Goal: Task Accomplishment & Management: Complete application form

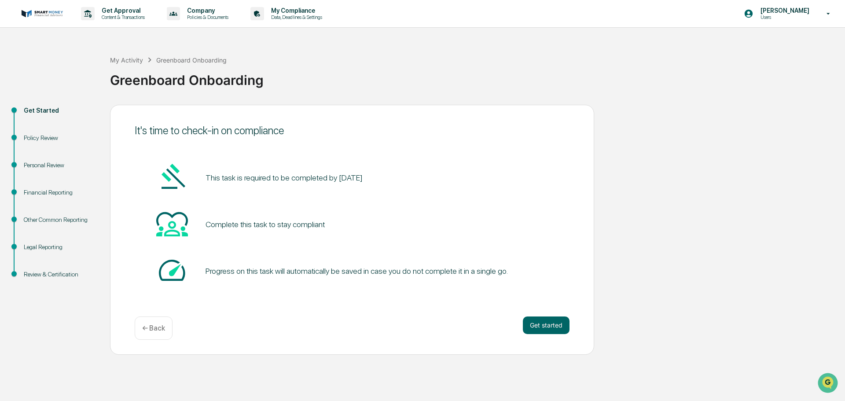
click at [541, 331] on button "Get started" at bounding box center [546, 326] width 47 height 18
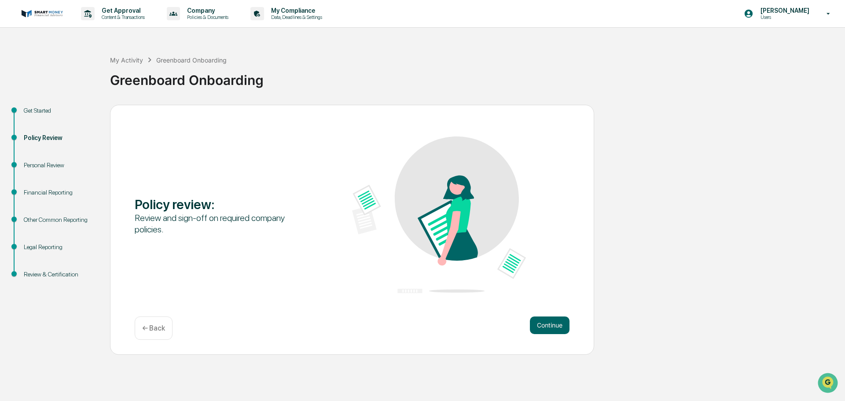
click at [540, 326] on button "Continue" at bounding box center [550, 326] width 40 height 18
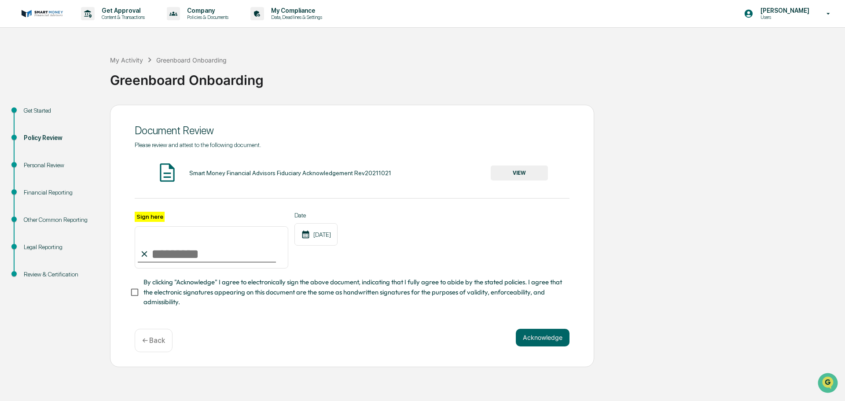
click at [153, 254] on input "Sign here" at bounding box center [212, 247] width 154 height 42
type input "**********"
click at [515, 173] on button "VIEW" at bounding box center [519, 173] width 57 height 15
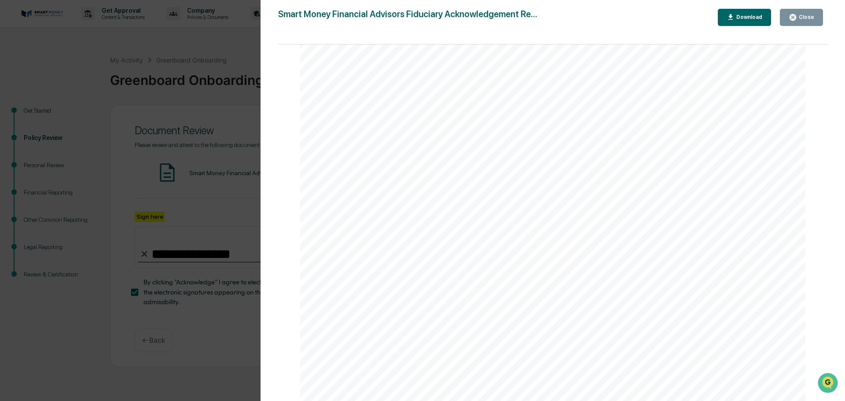
scroll to position [9, 0]
click at [814, 15] on div "Close" at bounding box center [805, 17] width 17 height 6
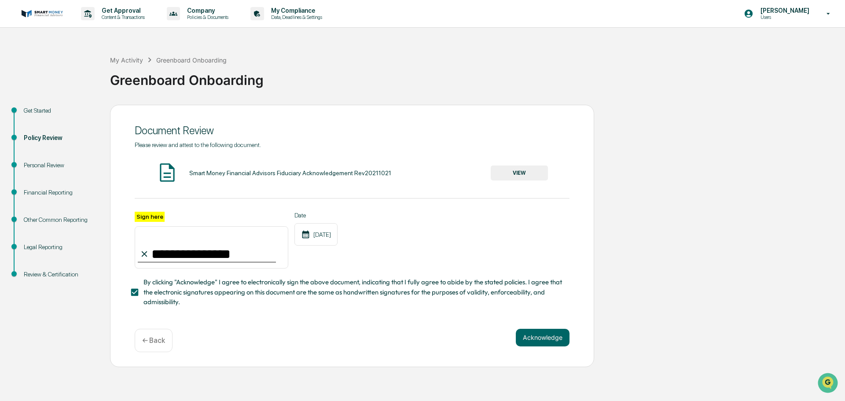
click at [548, 344] on button "Acknowledge" at bounding box center [543, 338] width 54 height 18
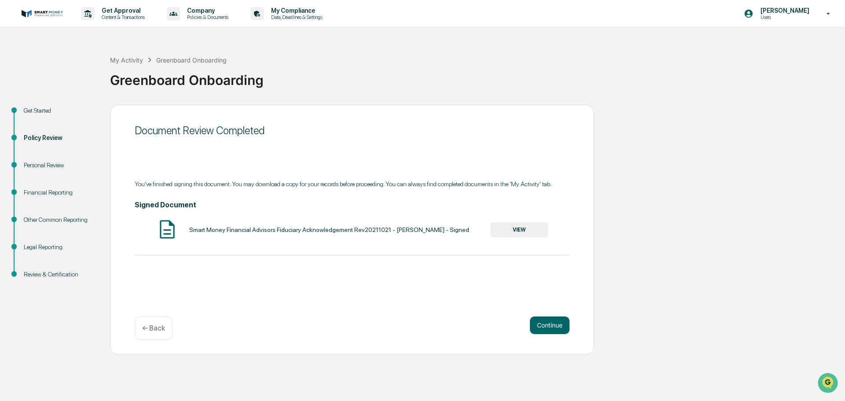
click at [545, 324] on button "Continue" at bounding box center [550, 326] width 40 height 18
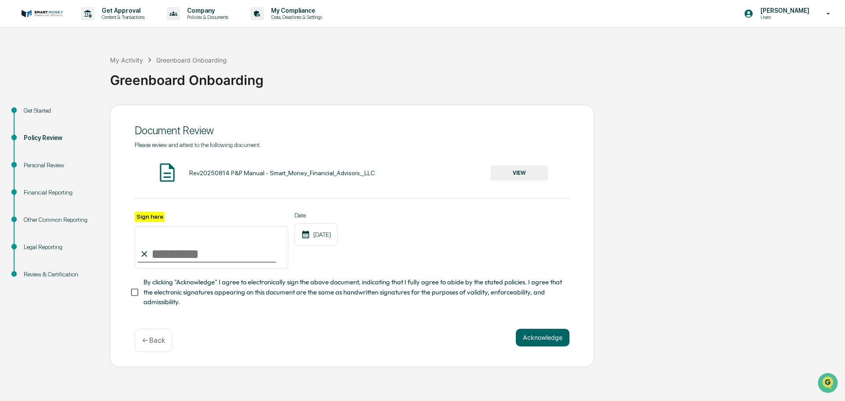
click at [513, 173] on button "VIEW" at bounding box center [519, 173] width 57 height 15
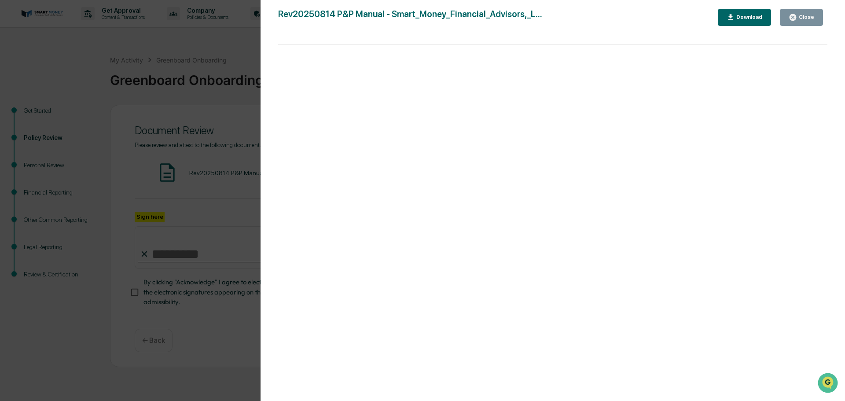
click at [796, 16] on icon "button" at bounding box center [793, 17] width 7 height 7
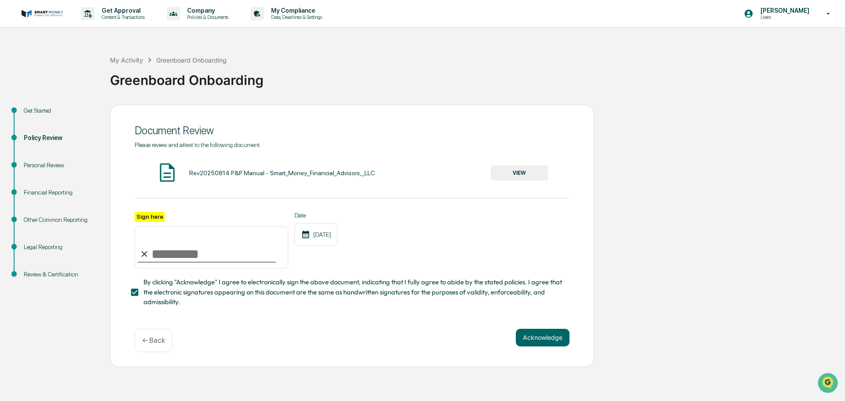
click at [533, 340] on button "Acknowledge" at bounding box center [543, 338] width 54 height 18
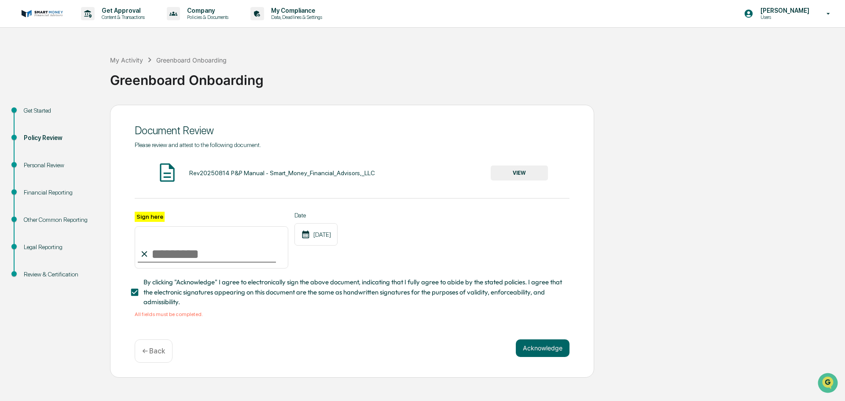
click at [534, 172] on button "VIEW" at bounding box center [519, 173] width 57 height 15
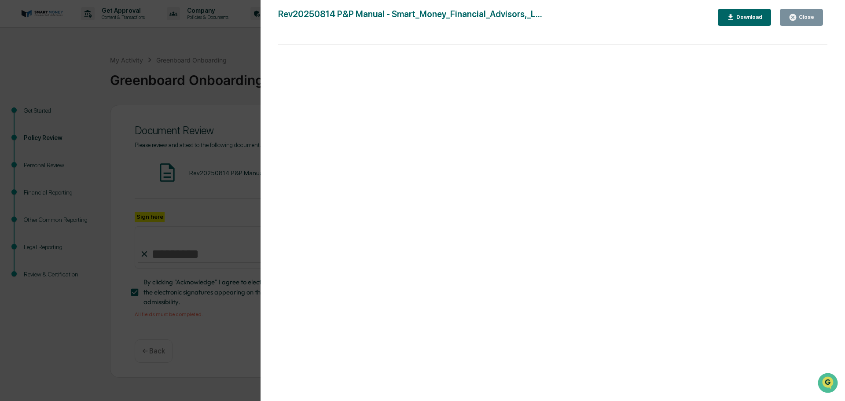
click at [804, 21] on div "Close" at bounding box center [802, 17] width 26 height 8
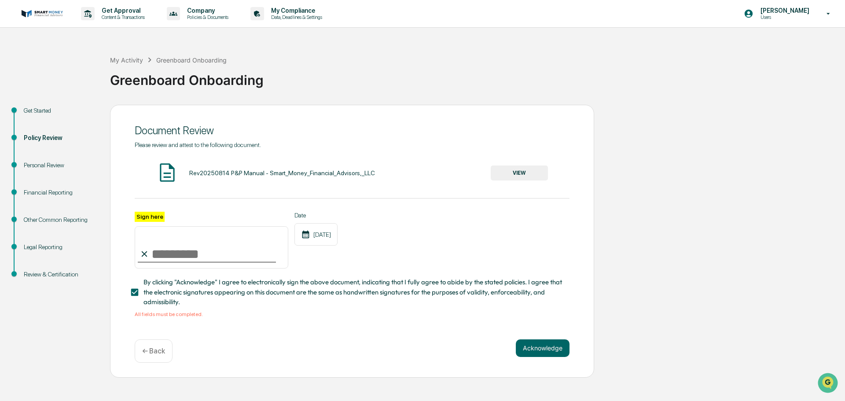
click at [206, 249] on input "Sign here" at bounding box center [212, 247] width 154 height 42
type input "**********"
click at [538, 352] on button "Acknowledge" at bounding box center [543, 348] width 54 height 18
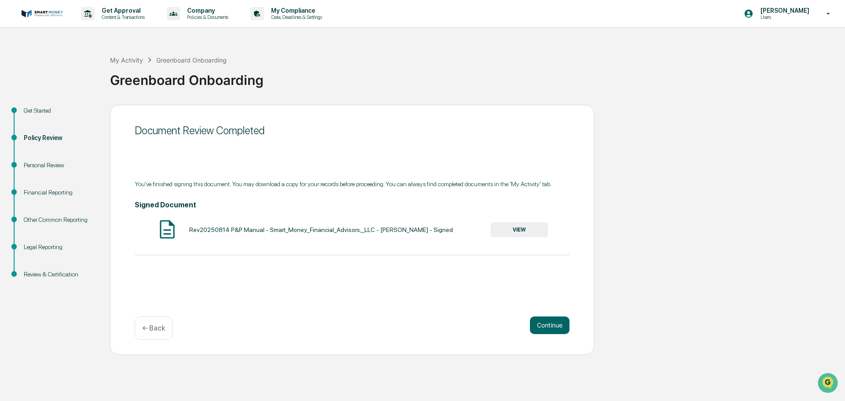
click at [544, 329] on button "Continue" at bounding box center [550, 326] width 40 height 18
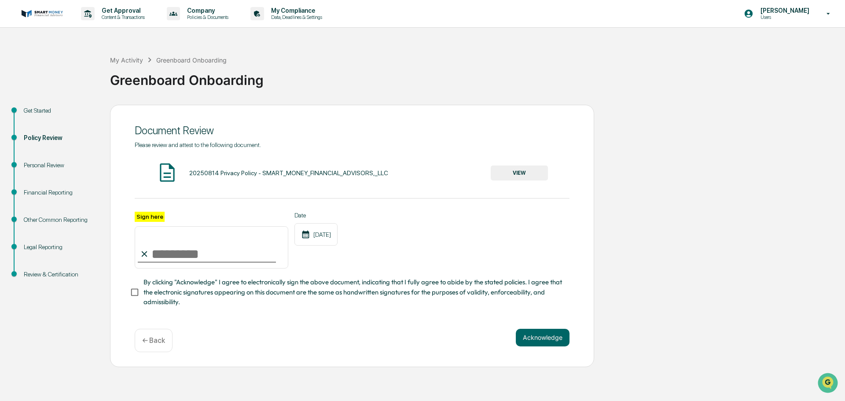
click at [206, 253] on input "Sign here" at bounding box center [212, 247] width 154 height 42
type input "**********"
click at [544, 344] on button "Acknowledge" at bounding box center [543, 338] width 54 height 18
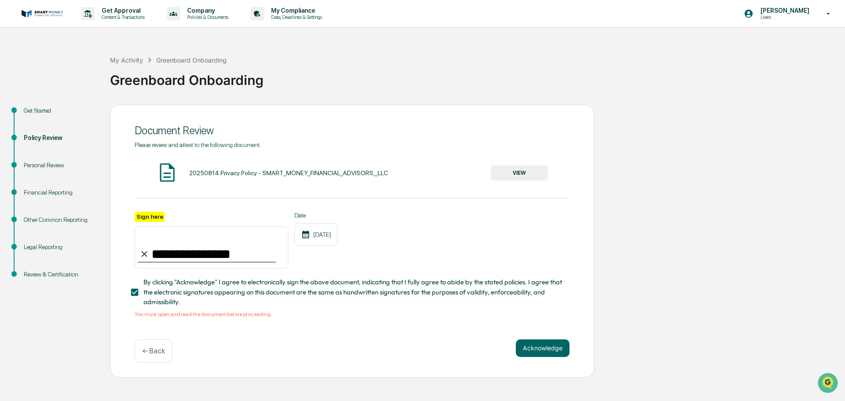
click at [509, 182] on div "20250814 Privacy Policy - SMART_MONEY_FINANCIAL_ADVISORS,_LLC VIEW" at bounding box center [352, 173] width 435 height 23
click at [513, 163] on div "20250814 Privacy Policy - SMART_MONEY_FINANCIAL_ADVISORS,_LLC VIEW" at bounding box center [352, 173] width 435 height 23
click at [515, 170] on button "VIEW" at bounding box center [519, 173] width 57 height 15
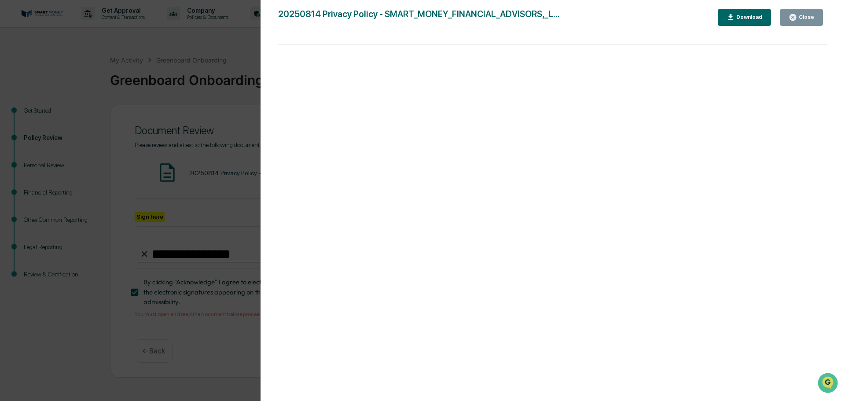
click at [799, 22] on button "Close" at bounding box center [801, 17] width 43 height 17
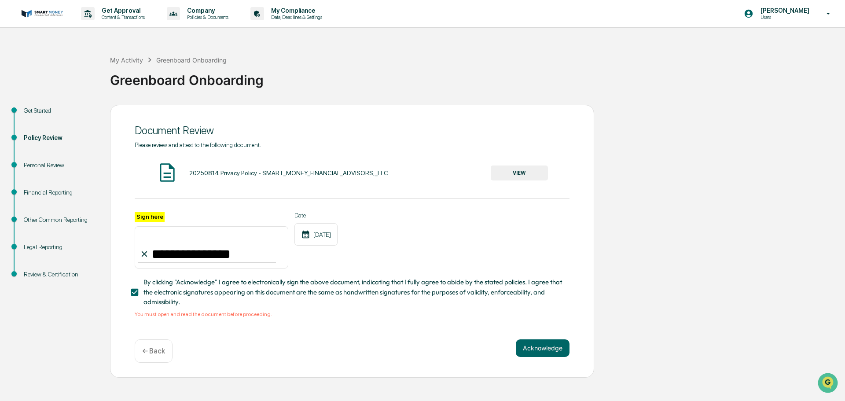
click at [556, 346] on button "Acknowledge" at bounding box center [543, 348] width 54 height 18
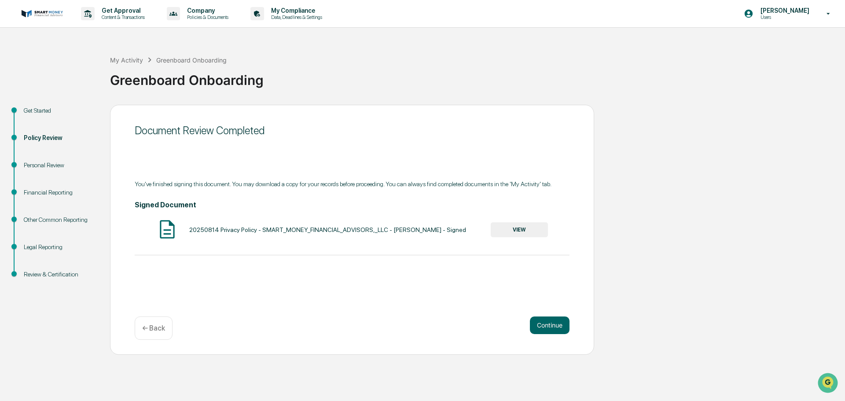
click at [556, 324] on button "Continue" at bounding box center [550, 326] width 40 height 18
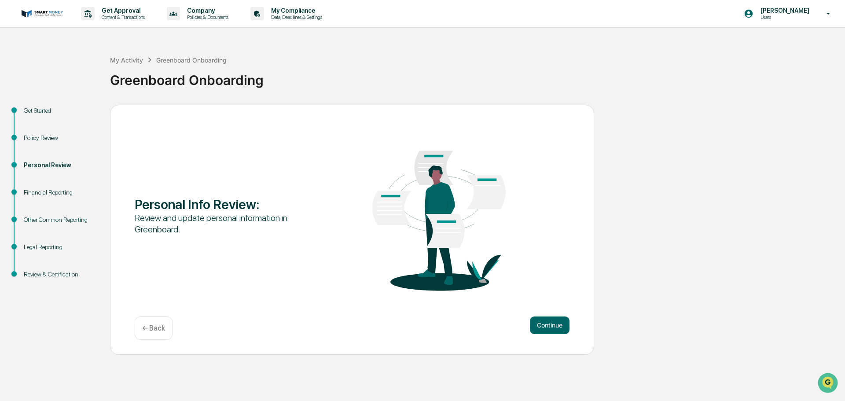
click at [556, 324] on button "Continue" at bounding box center [550, 326] width 40 height 18
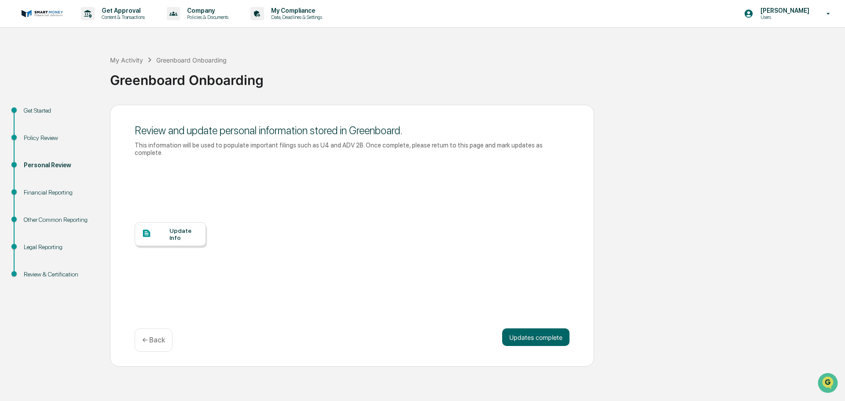
click at [188, 232] on div "Update Info" at bounding box center [183, 234] width 29 height 14
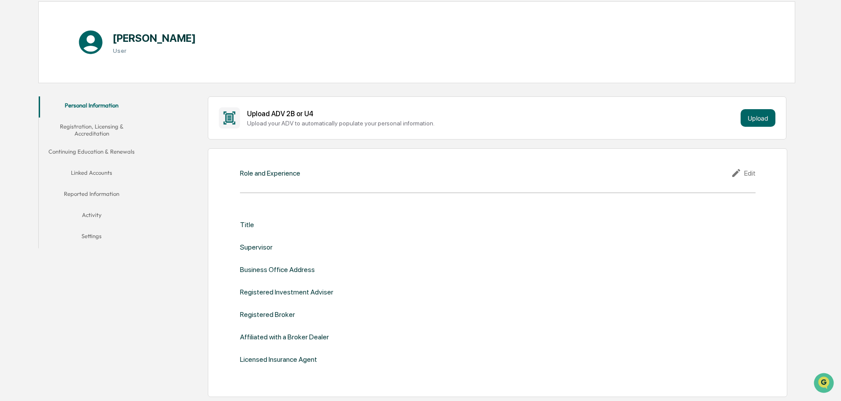
scroll to position [88, 0]
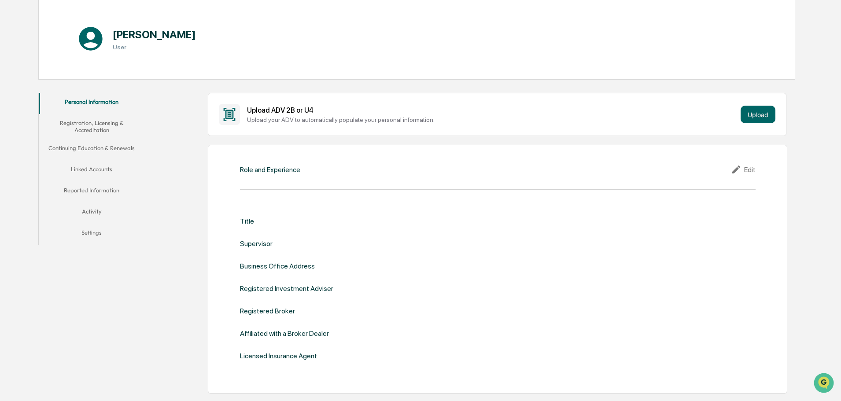
click at [294, 225] on div "Title" at bounding box center [498, 221] width 516 height 8
click at [246, 221] on div "Title" at bounding box center [247, 221] width 14 height 8
click at [251, 223] on div "Title" at bounding box center [247, 221] width 14 height 8
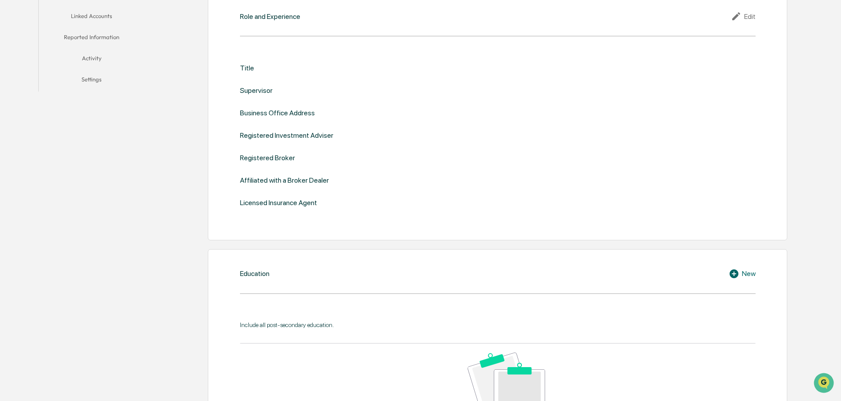
scroll to position [0, 0]
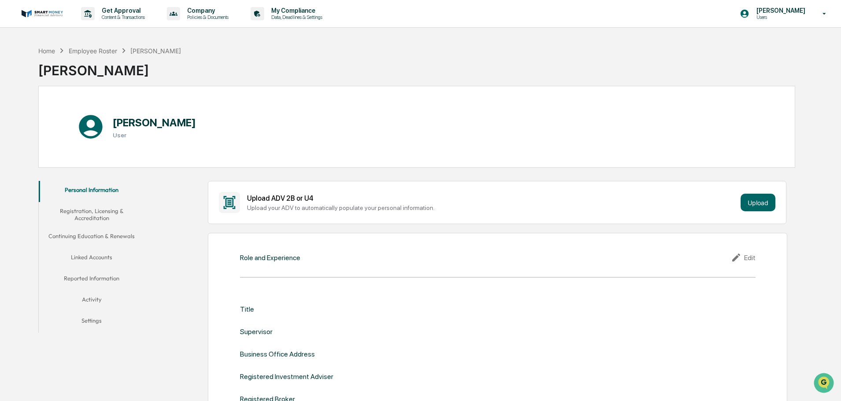
click at [748, 256] on div "Edit" at bounding box center [743, 257] width 25 height 11
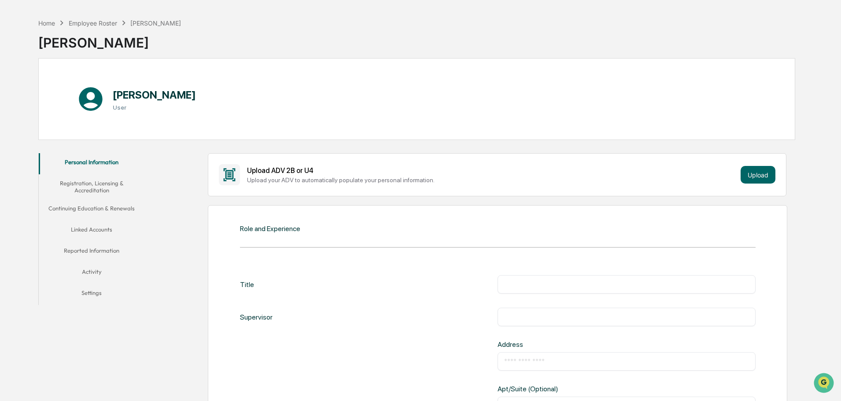
scroll to position [176, 0]
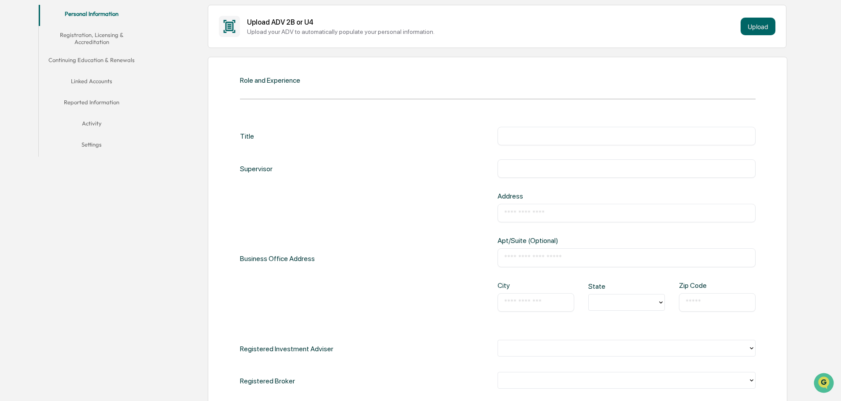
click at [532, 137] on input "text" at bounding box center [626, 136] width 245 height 9
type input "***"
click at [532, 169] on input "text" at bounding box center [626, 168] width 245 height 9
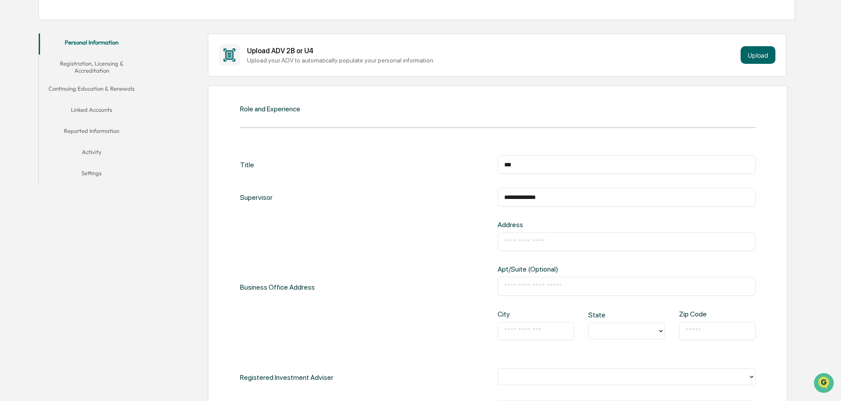
scroll to position [132, 0]
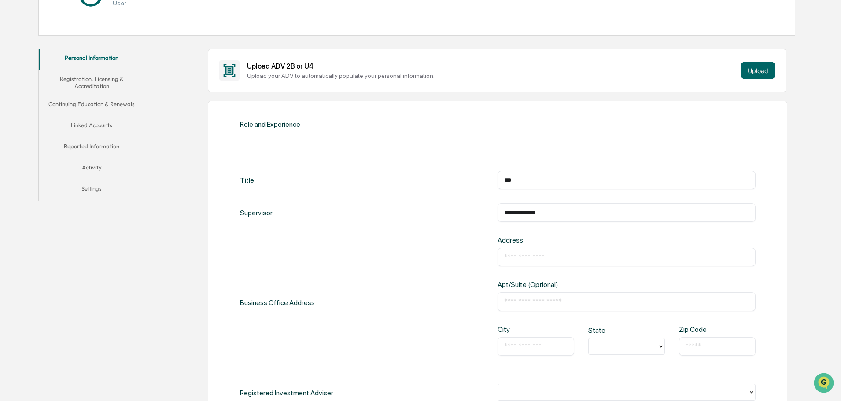
type input "**********"
click at [530, 256] on input "text" at bounding box center [626, 257] width 245 height 9
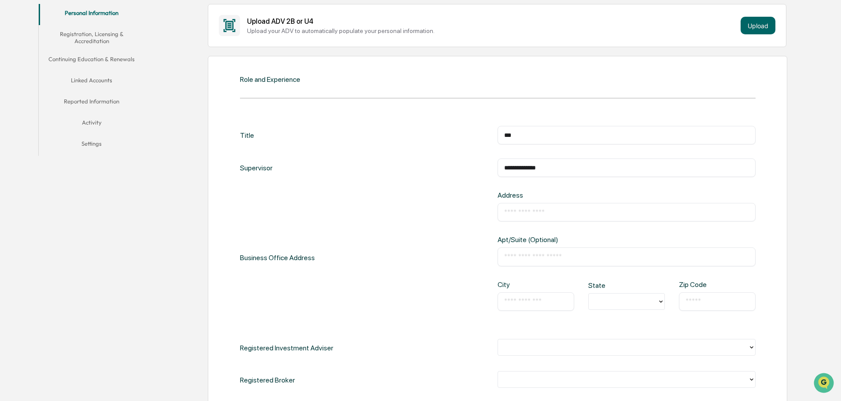
scroll to position [220, 0]
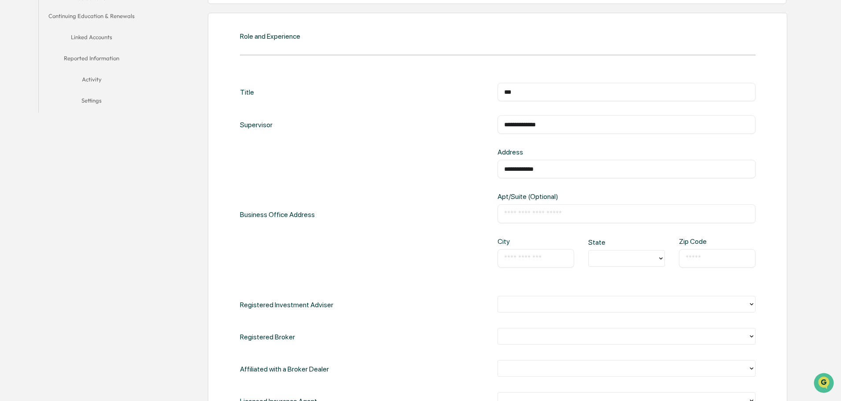
type input "**********"
type input "*******"
type input "**********"
type input "**"
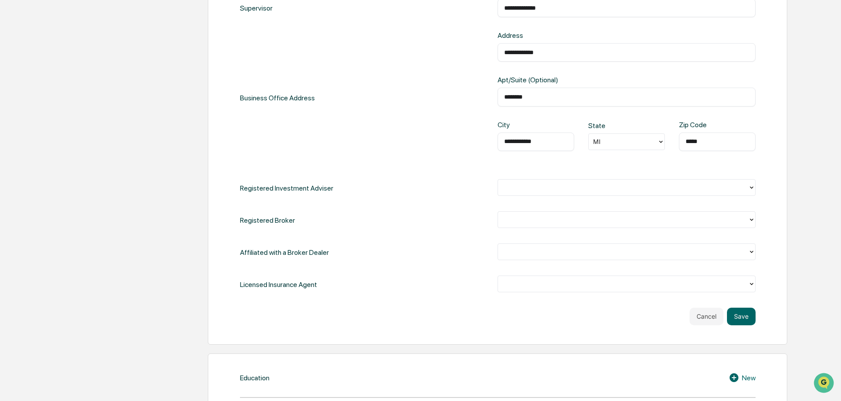
scroll to position [352, 0]
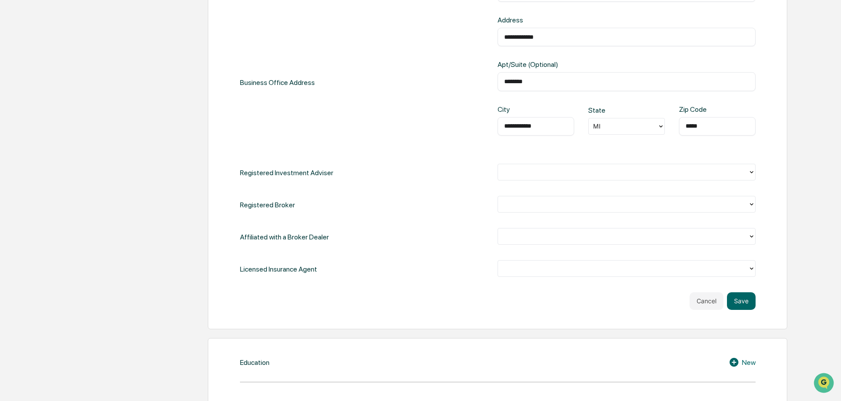
type input "*****"
click at [524, 176] on div at bounding box center [622, 172] width 241 height 10
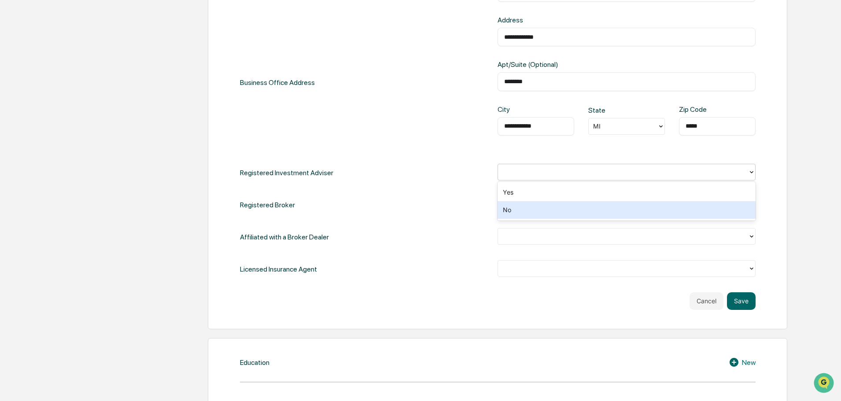
click at [522, 208] on div "No" at bounding box center [626, 210] width 258 height 18
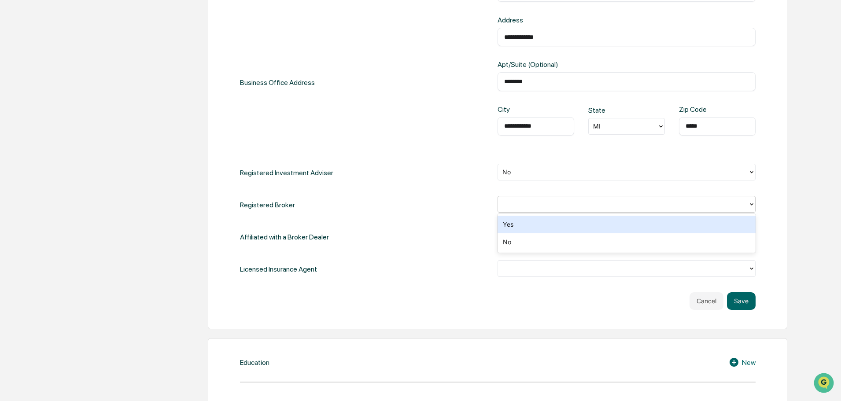
click at [504, 207] on div at bounding box center [623, 204] width 250 height 14
click at [505, 229] on div "Yes" at bounding box center [626, 225] width 258 height 18
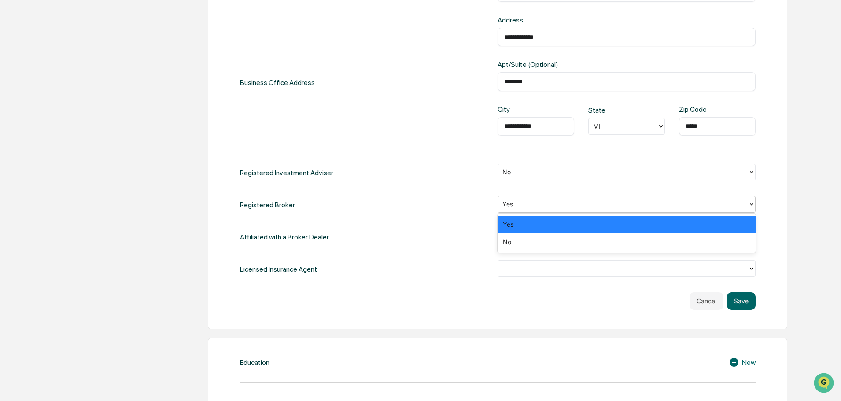
click at [517, 203] on div at bounding box center [622, 204] width 241 height 10
click at [504, 243] on div "No" at bounding box center [626, 242] width 258 height 18
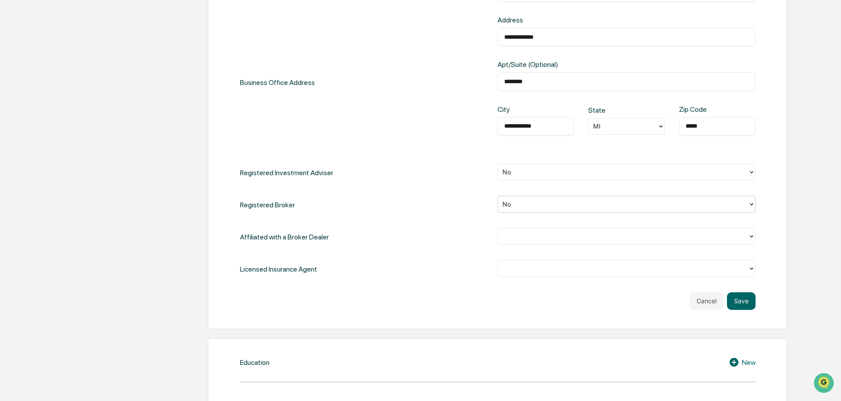
click at [506, 236] on div at bounding box center [622, 236] width 241 height 10
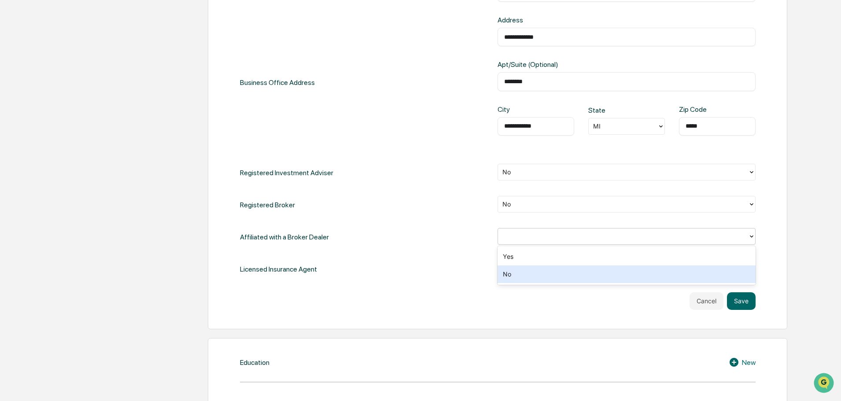
click at [505, 273] on div "No" at bounding box center [626, 274] width 258 height 18
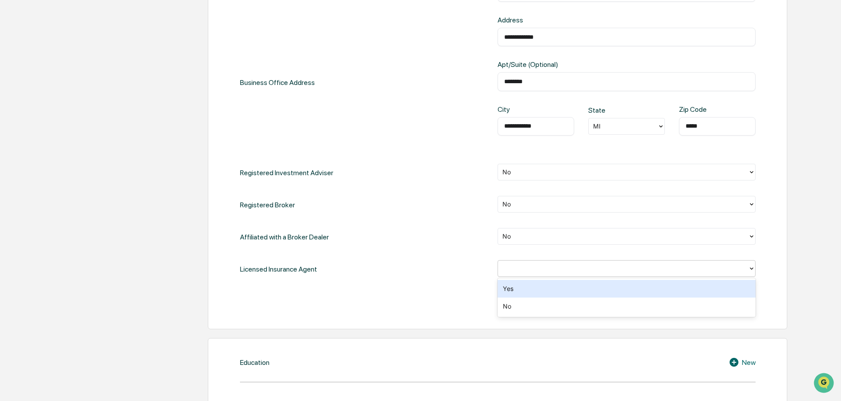
click at [526, 269] on div at bounding box center [622, 268] width 241 height 10
click at [507, 287] on div "Yes" at bounding box center [626, 289] width 258 height 18
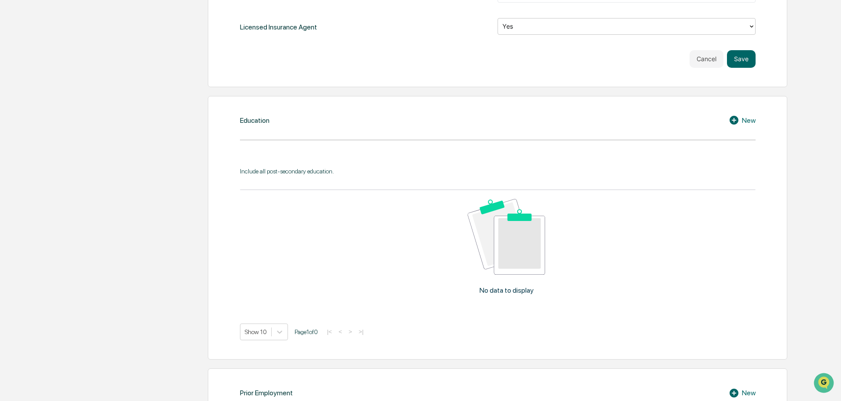
scroll to position [616, 0]
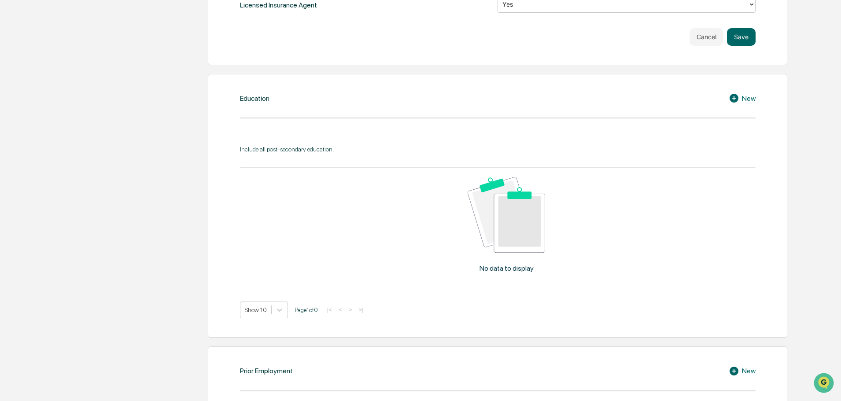
click at [740, 34] on button "Save" at bounding box center [741, 37] width 29 height 18
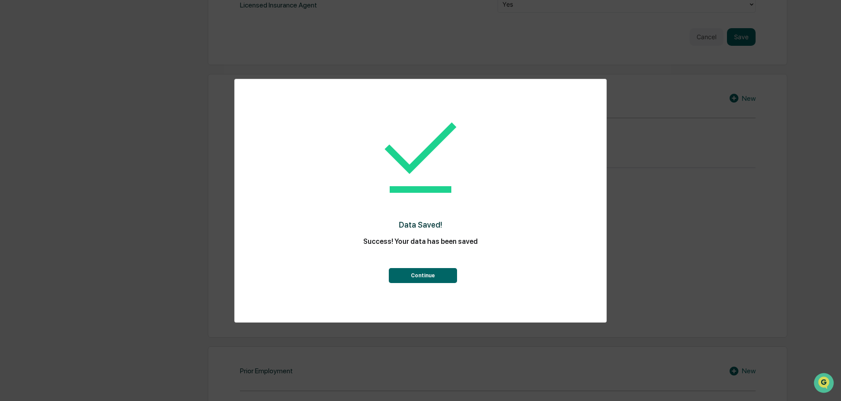
click at [439, 275] on button "Continue" at bounding box center [423, 275] width 68 height 15
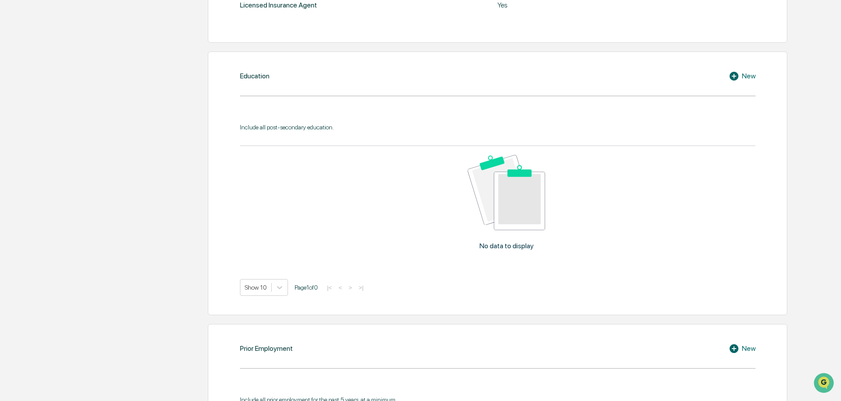
click at [524, 191] on img at bounding box center [506, 192] width 77 height 75
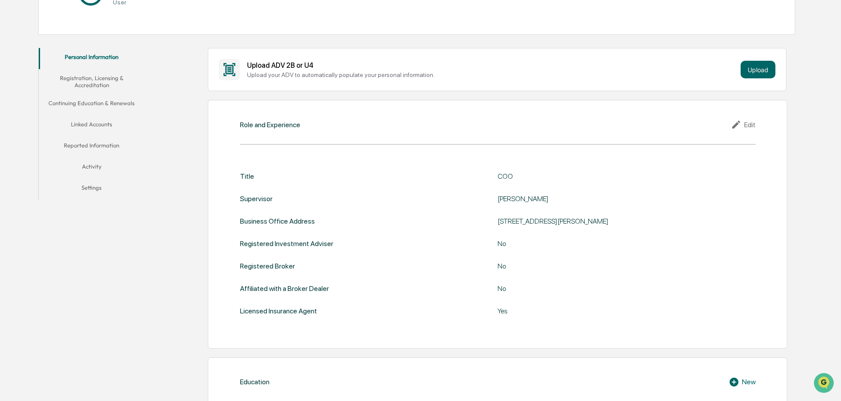
scroll to position [0, 0]
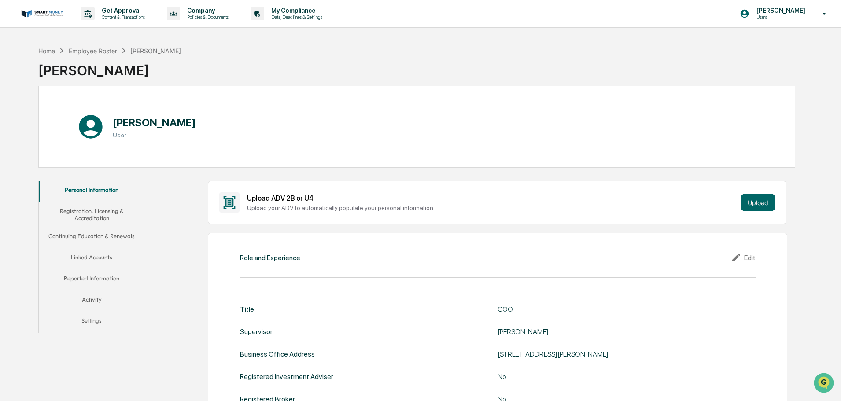
click at [92, 215] on button "Registration, Licensing & Accreditation" at bounding box center [92, 214] width 106 height 25
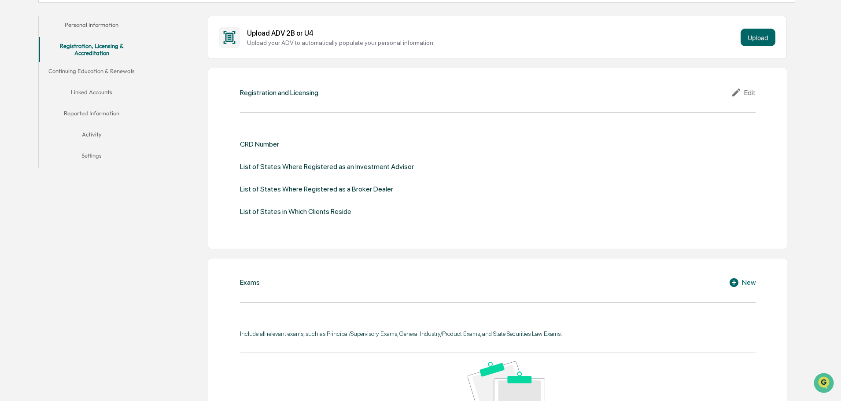
scroll to position [117, 0]
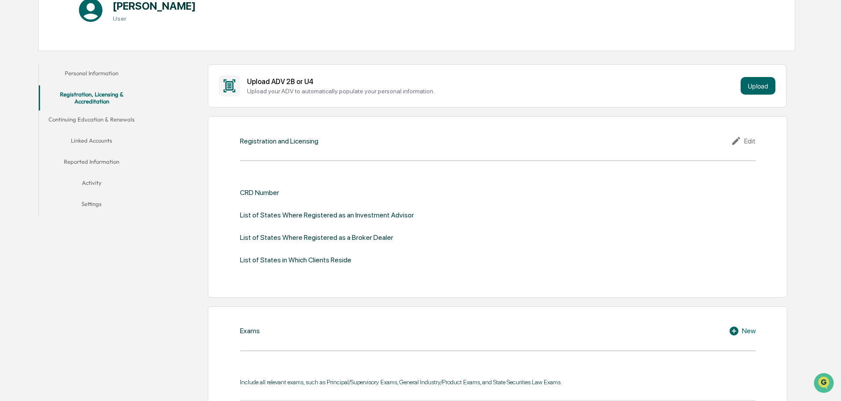
click at [99, 120] on button "Continuing Education & Renewals" at bounding box center [92, 121] width 106 height 21
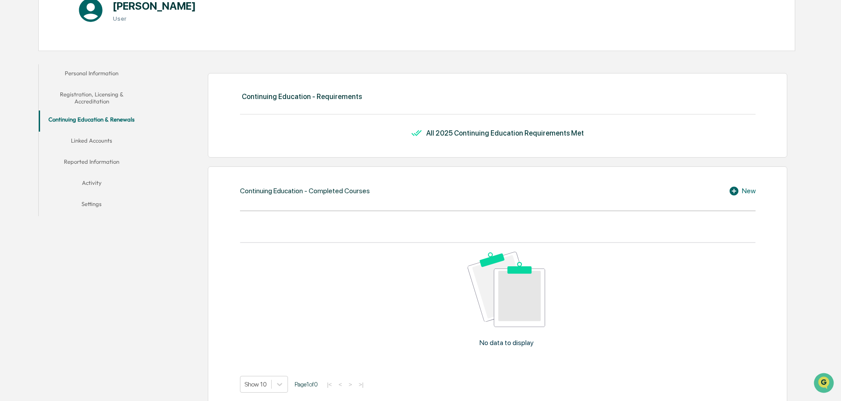
click at [108, 141] on button "Linked Accounts" at bounding box center [92, 142] width 106 height 21
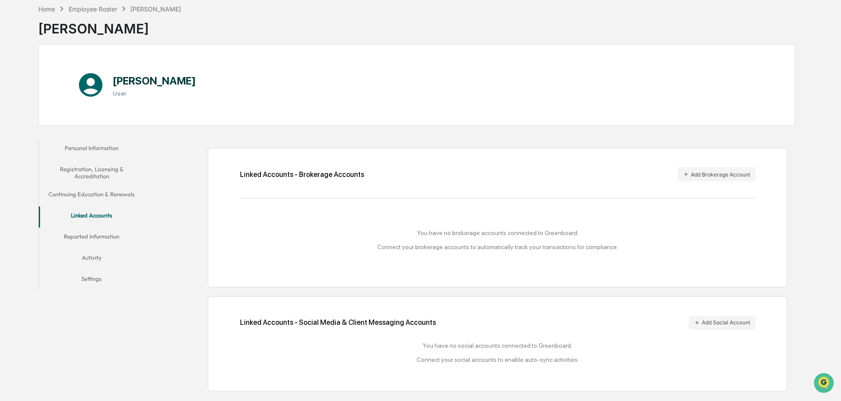
click at [79, 239] on button "Reported Information" at bounding box center [92, 238] width 106 height 21
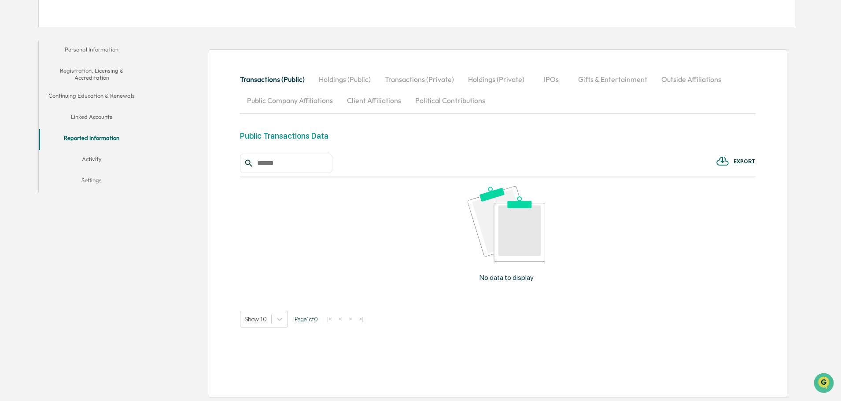
scroll to position [142, 0]
click at [91, 158] on button "Activity" at bounding box center [92, 159] width 106 height 21
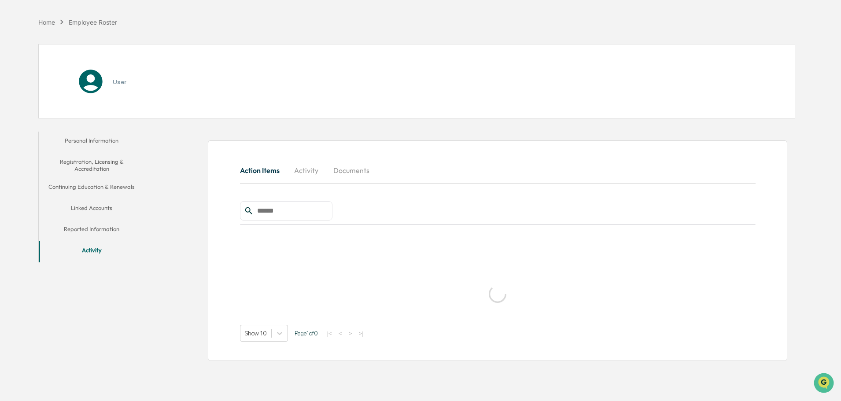
scroll to position [42, 0]
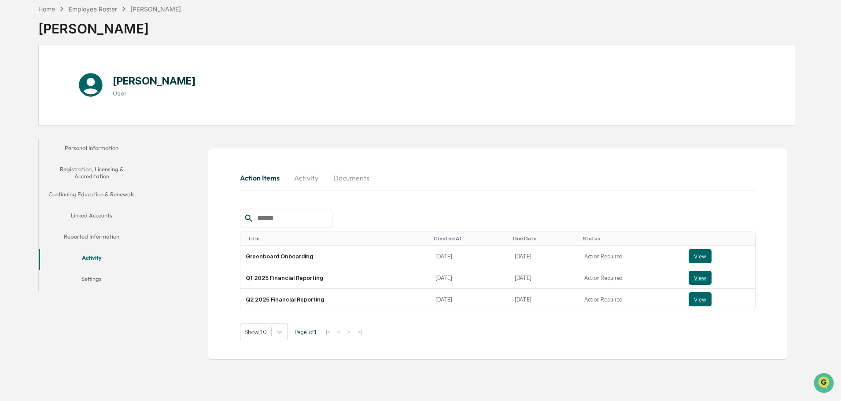
click at [697, 258] on button "View" at bounding box center [700, 256] width 23 height 14
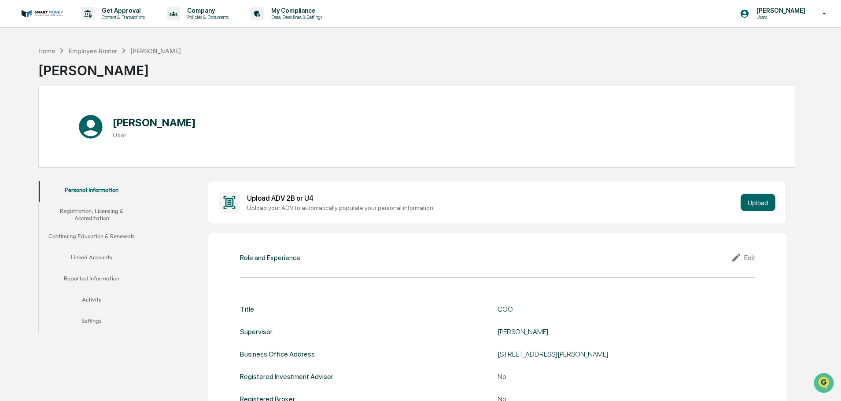
click at [85, 190] on button "Personal Information" at bounding box center [92, 191] width 106 height 21
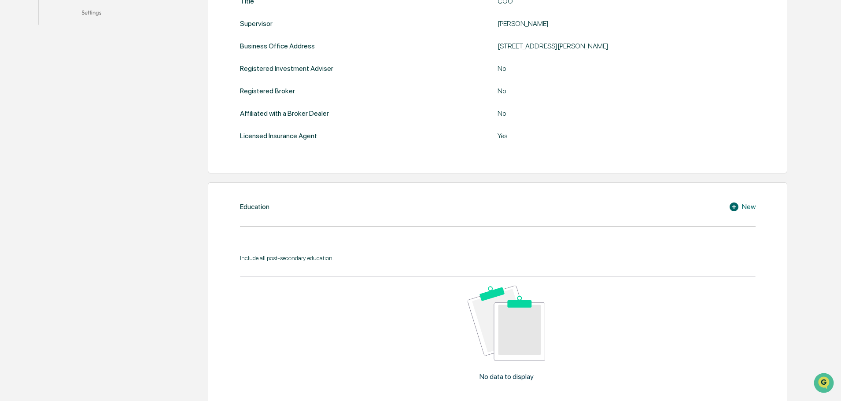
scroll to position [44, 0]
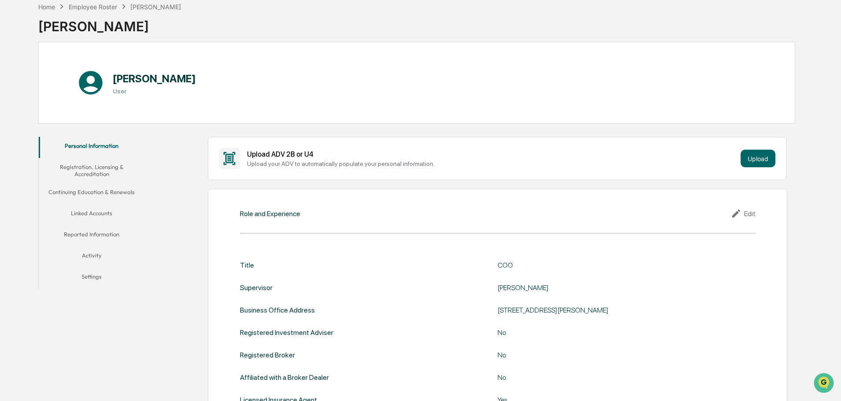
click at [95, 254] on button "Activity" at bounding box center [92, 257] width 106 height 21
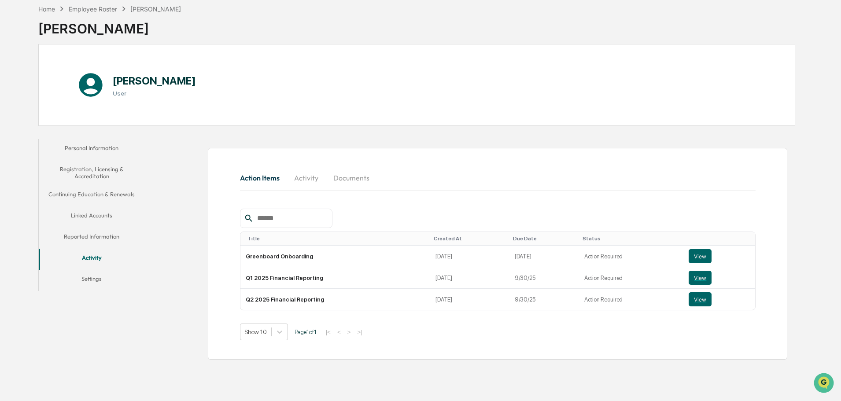
click at [696, 258] on button "View" at bounding box center [700, 256] width 23 height 14
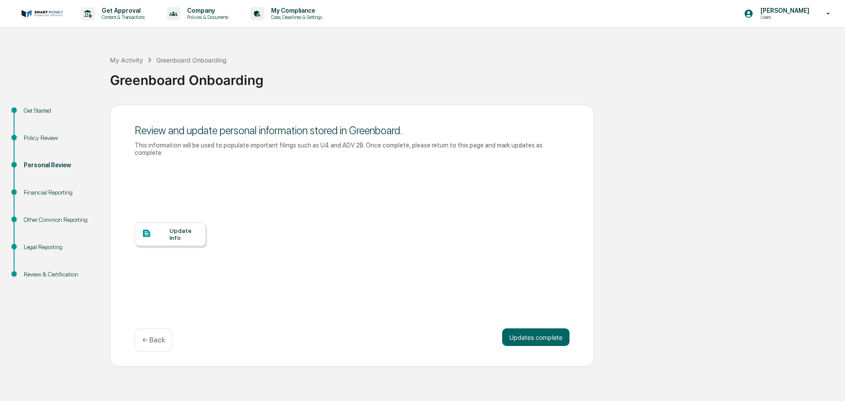
click at [556, 328] on button "Updates complete" at bounding box center [535, 337] width 67 height 18
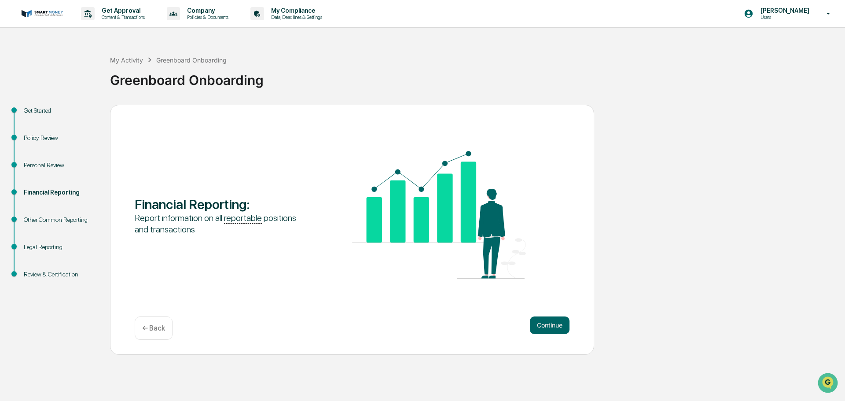
click at [560, 325] on button "Continue" at bounding box center [550, 326] width 40 height 18
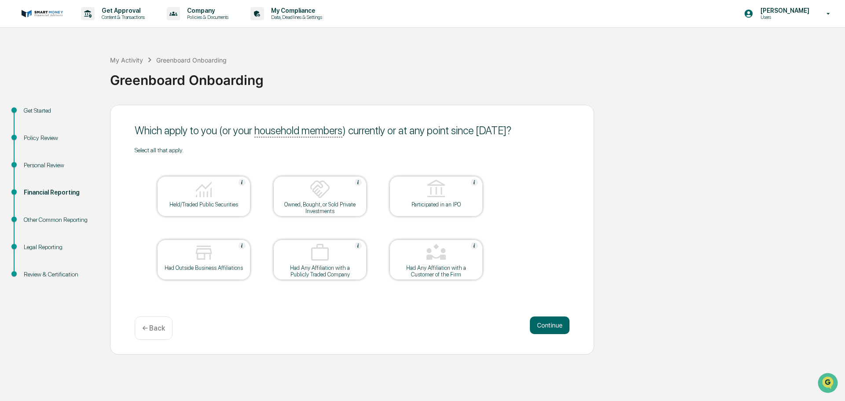
click at [560, 325] on button "Continue" at bounding box center [550, 326] width 40 height 18
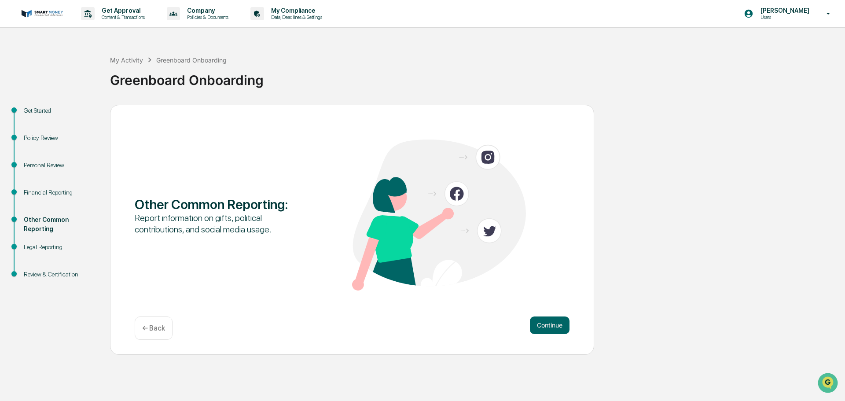
click at [560, 325] on button "Continue" at bounding box center [550, 326] width 40 height 18
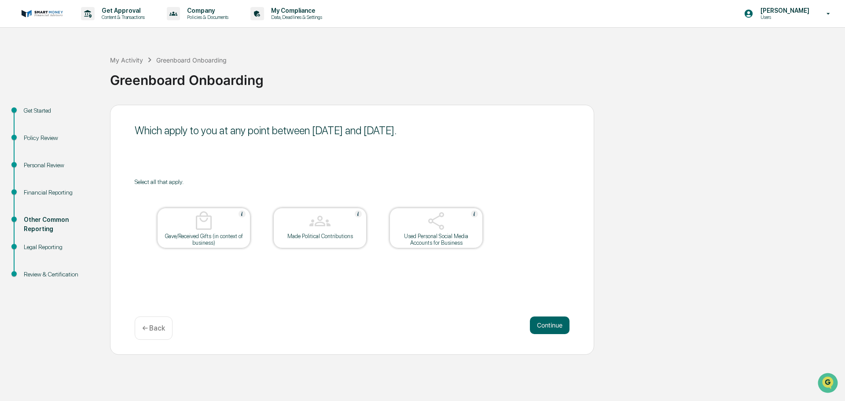
click at [560, 325] on button "Continue" at bounding box center [550, 326] width 40 height 18
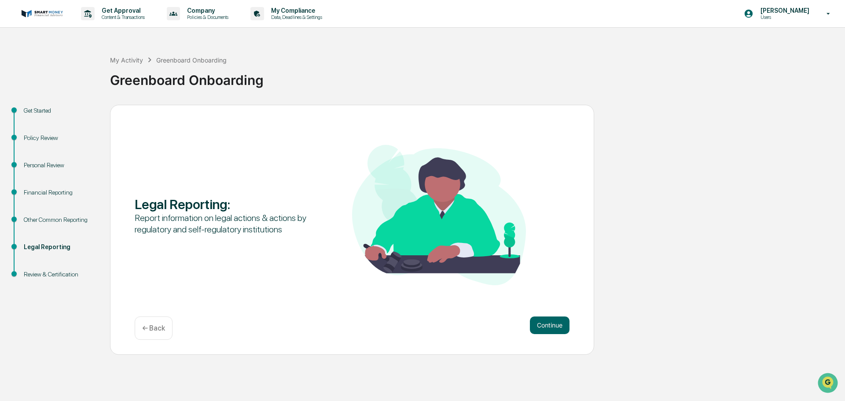
click at [560, 325] on button "Continue" at bounding box center [550, 326] width 40 height 18
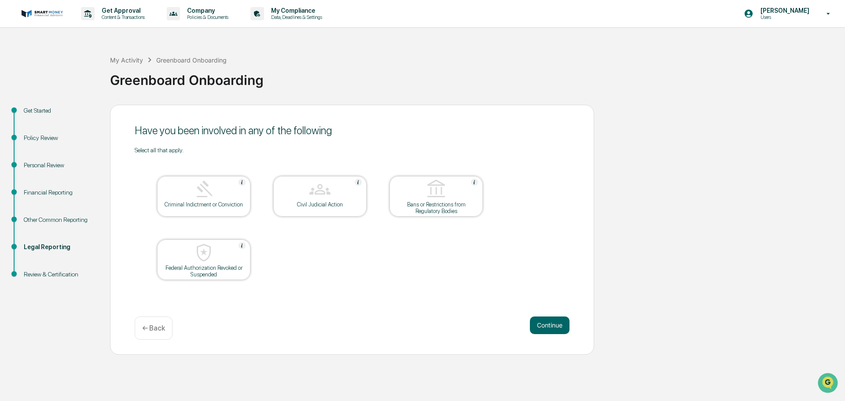
click at [560, 325] on button "Continue" at bounding box center [550, 326] width 40 height 18
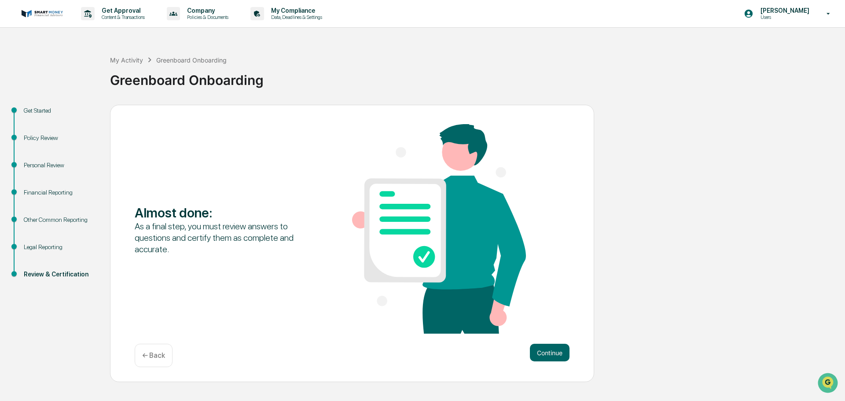
click at [552, 354] on button "Continue" at bounding box center [550, 353] width 40 height 18
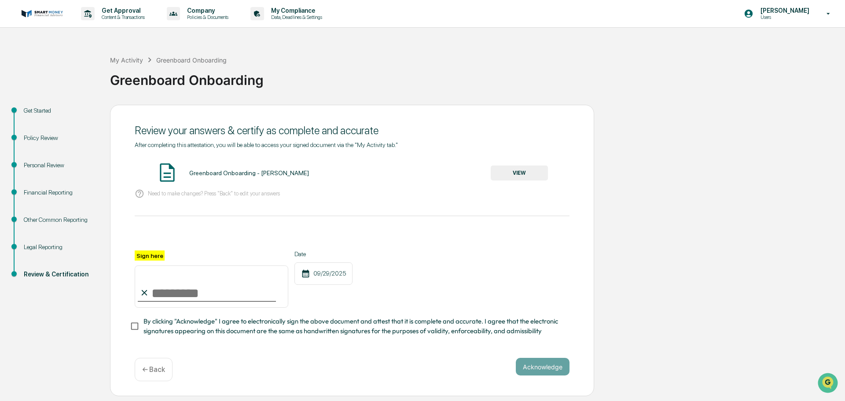
click at [511, 172] on button "VIEW" at bounding box center [519, 173] width 57 height 15
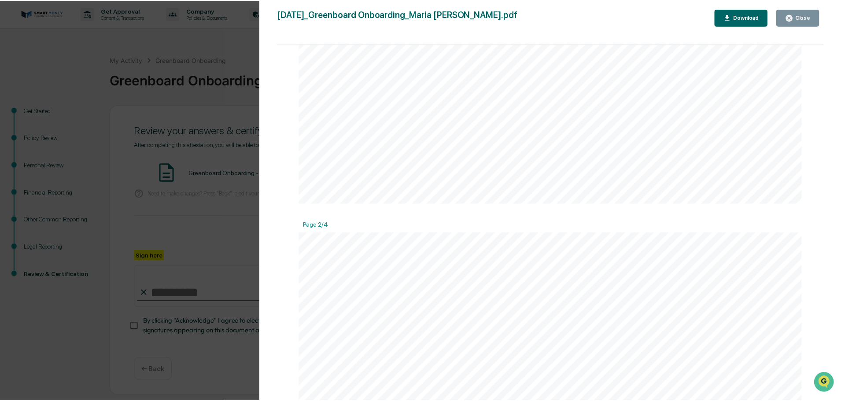
scroll to position [572, 0]
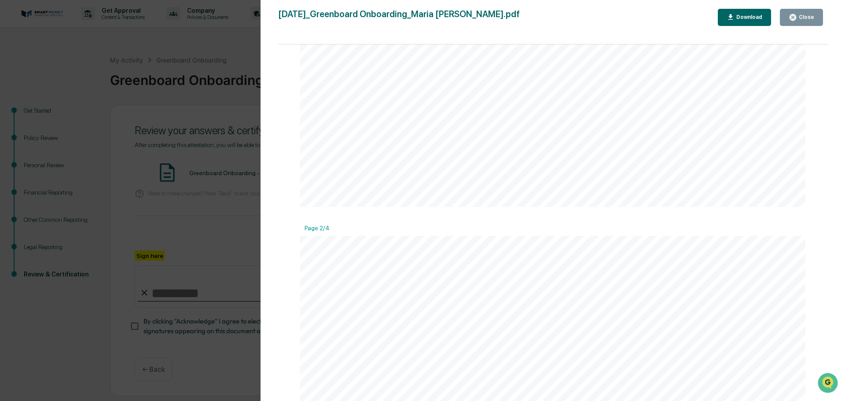
click at [796, 21] on icon "button" at bounding box center [793, 17] width 8 height 8
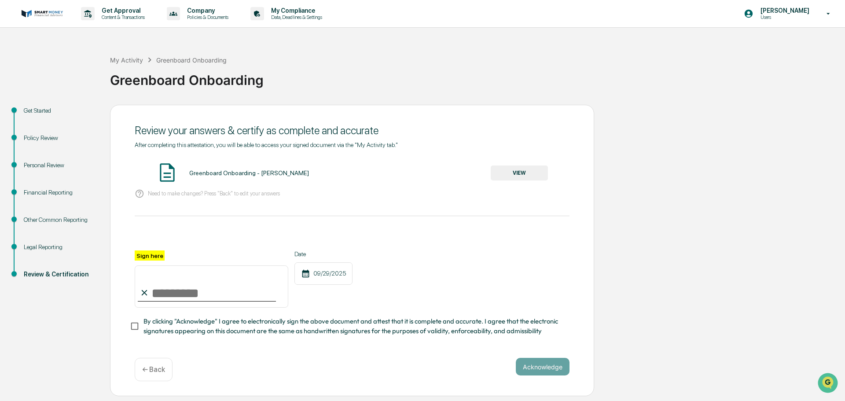
click at [207, 290] on input "Sign here" at bounding box center [212, 286] width 154 height 42
type input "**********"
click at [541, 370] on button "Acknowledge" at bounding box center [543, 367] width 54 height 18
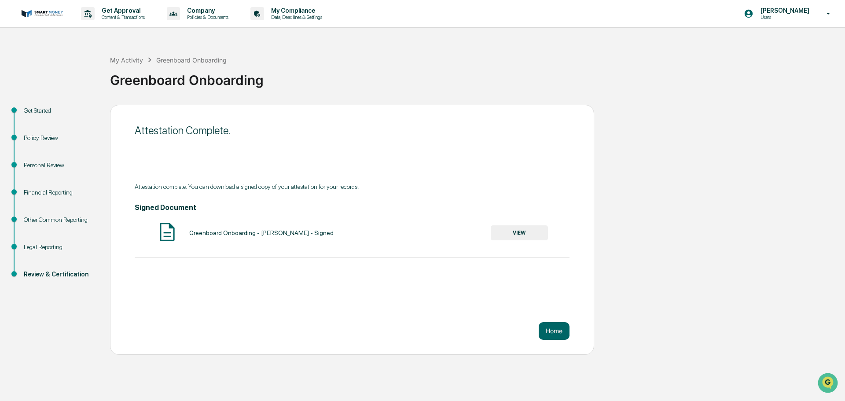
click at [523, 231] on button "VIEW" at bounding box center [519, 232] width 57 height 15
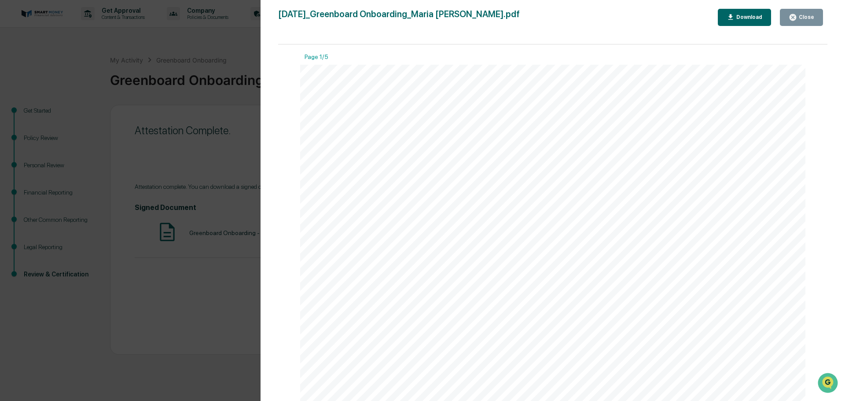
click at [803, 18] on div "Close" at bounding box center [805, 17] width 17 height 6
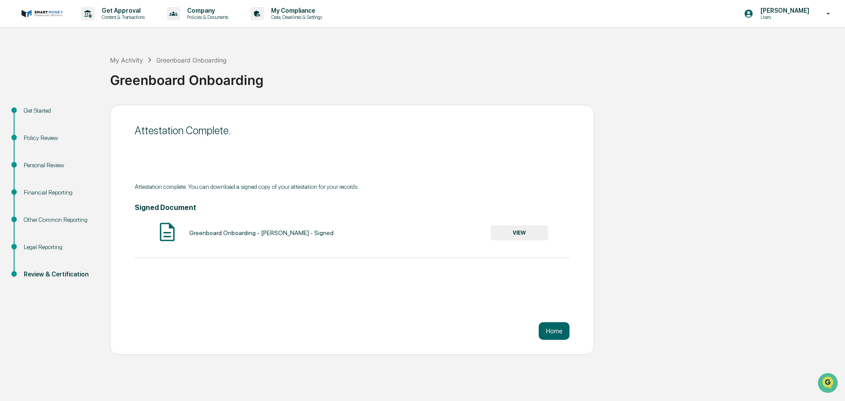
click at [547, 330] on button "Home" at bounding box center [554, 331] width 31 height 18
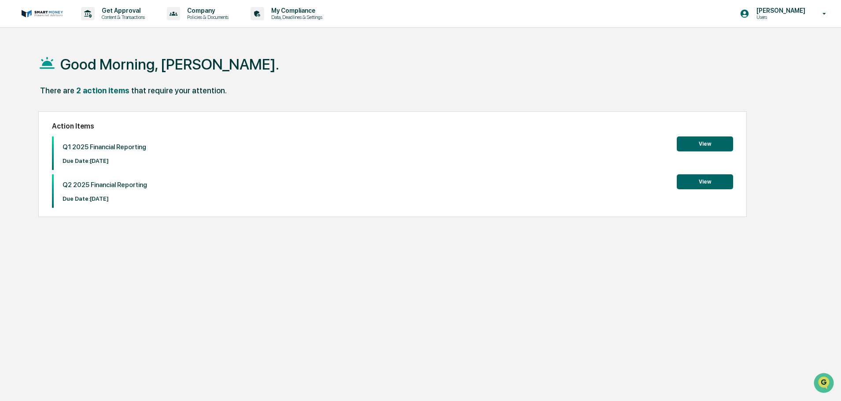
click at [703, 142] on button "View" at bounding box center [705, 143] width 56 height 15
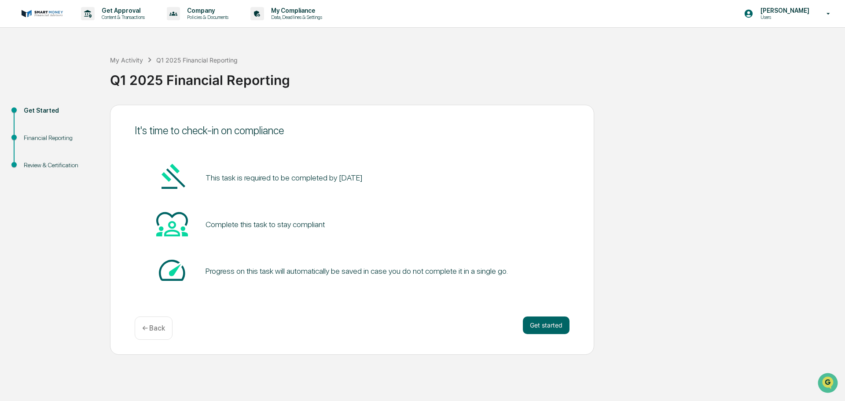
click at [549, 324] on button "Get started" at bounding box center [546, 326] width 47 height 18
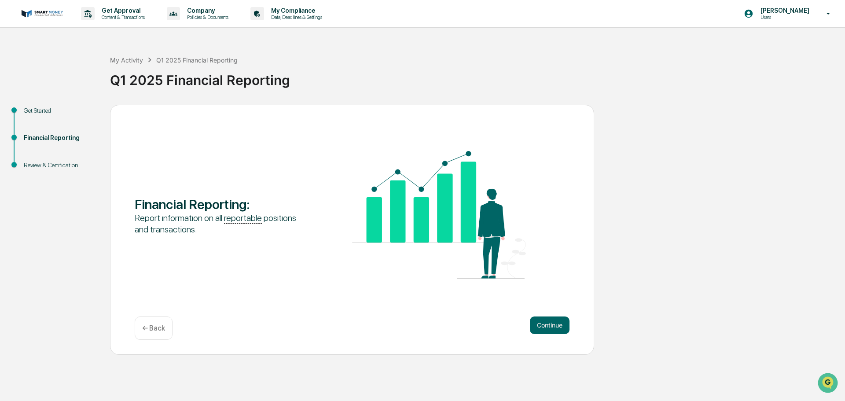
click at [549, 324] on button "Continue" at bounding box center [550, 326] width 40 height 18
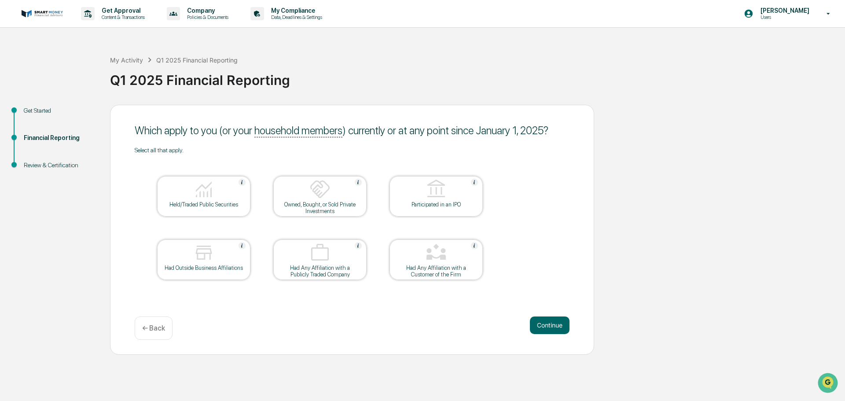
click at [549, 324] on button "Continue" at bounding box center [550, 326] width 40 height 18
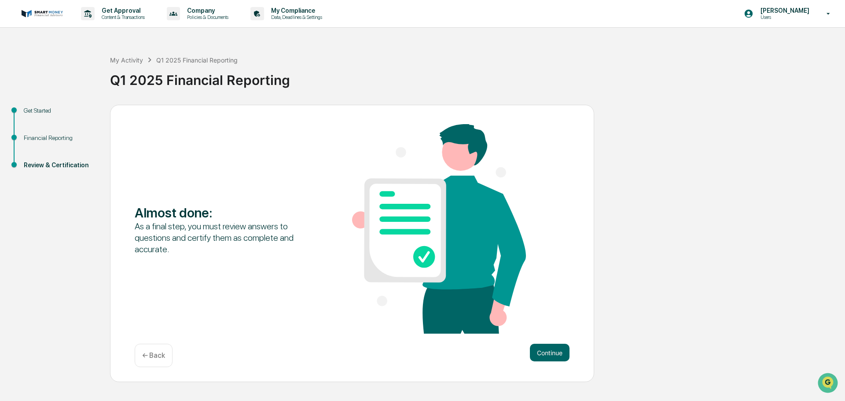
click at [550, 345] on button "Continue" at bounding box center [550, 353] width 40 height 18
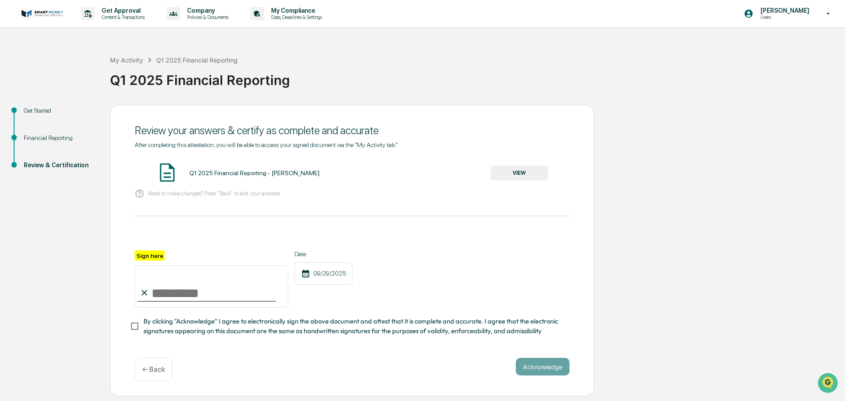
click at [522, 174] on button "VIEW" at bounding box center [519, 173] width 57 height 15
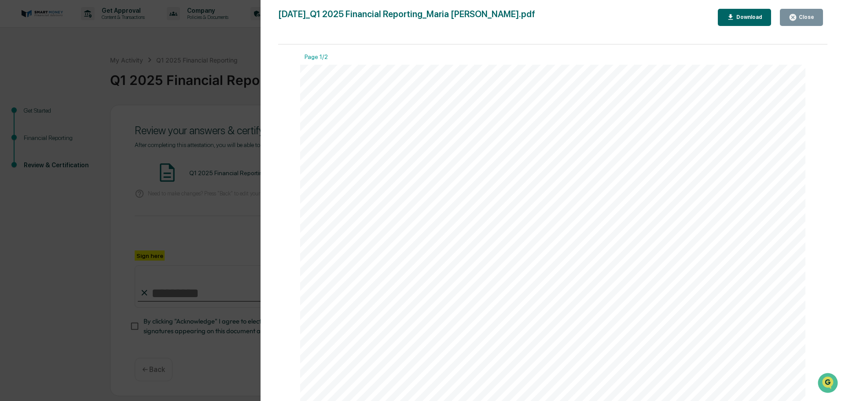
click at [807, 15] on div "Close" at bounding box center [805, 17] width 17 height 6
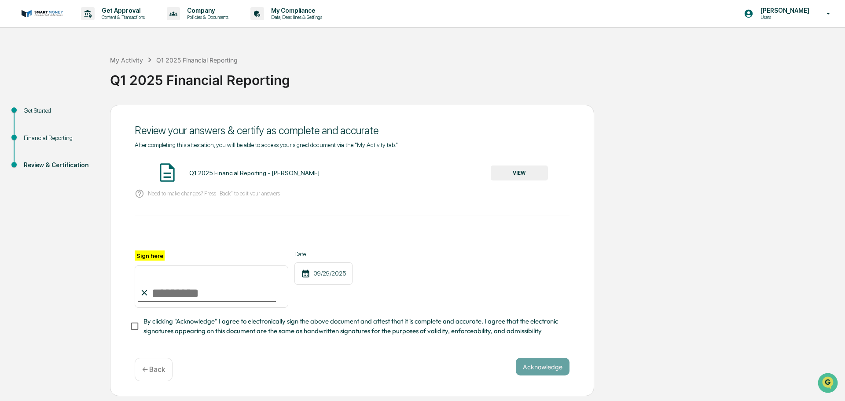
click at [164, 306] on input "Sign here" at bounding box center [212, 286] width 154 height 42
type input "**********"
click at [548, 370] on button "Acknowledge" at bounding box center [543, 367] width 54 height 18
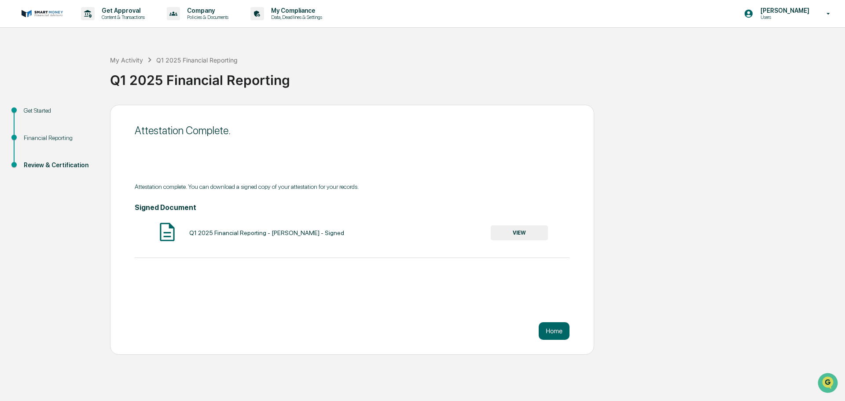
click at [555, 332] on button "Home" at bounding box center [554, 331] width 31 height 18
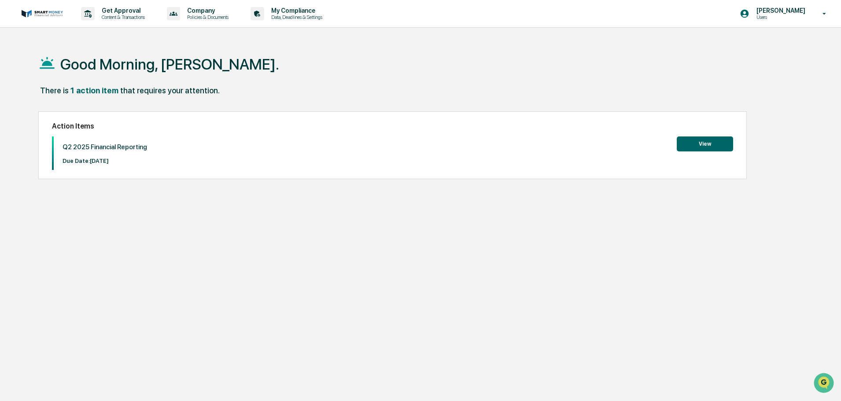
click at [712, 140] on button "View" at bounding box center [705, 143] width 56 height 15
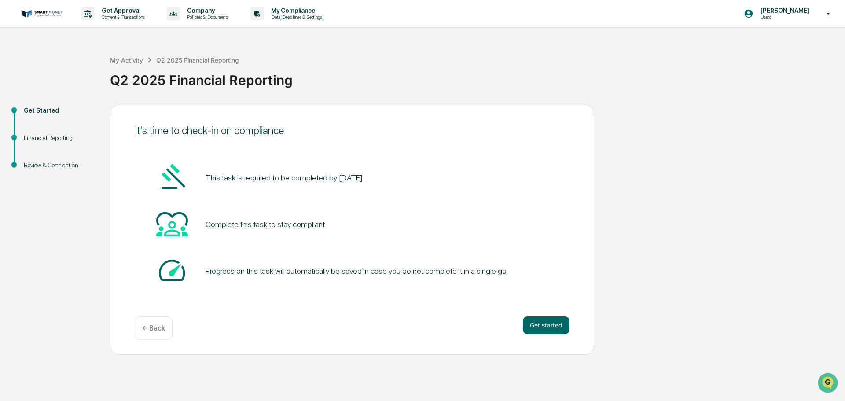
click at [534, 322] on button "Get started" at bounding box center [546, 326] width 47 height 18
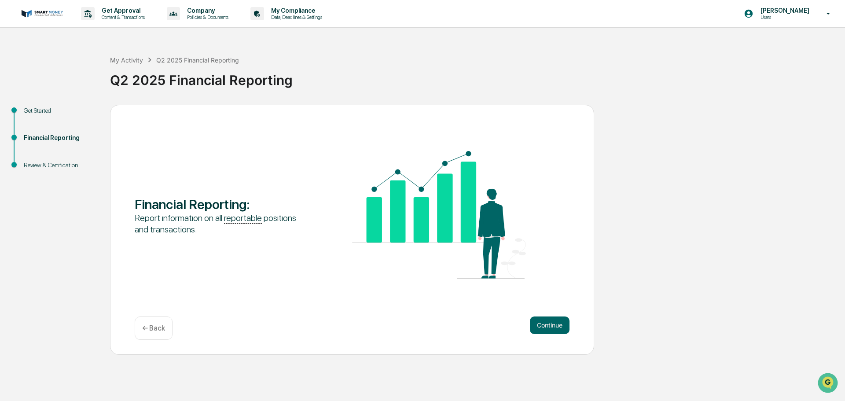
click at [544, 334] on button "Continue" at bounding box center [550, 326] width 40 height 18
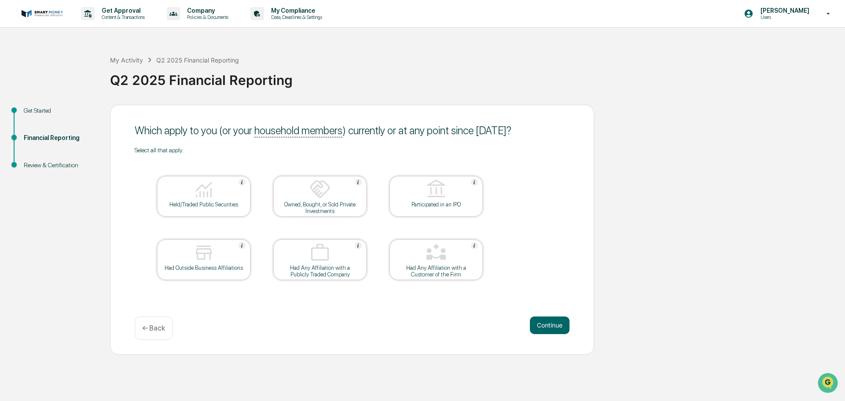
click at [550, 323] on button "Continue" at bounding box center [550, 326] width 40 height 18
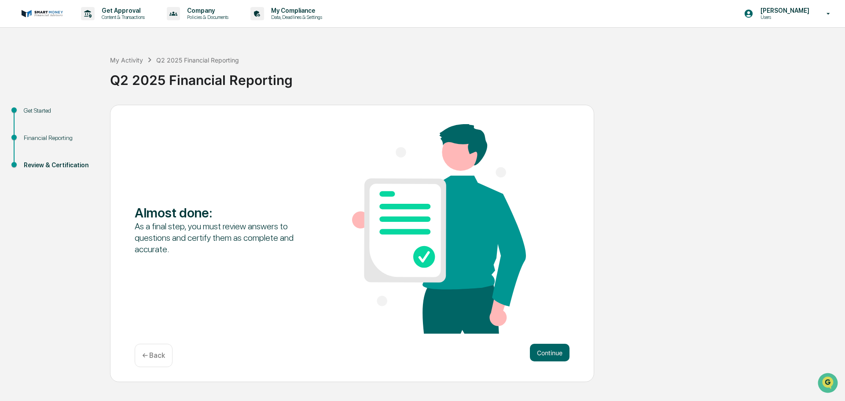
click at [548, 325] on div "Almost done : As a final step, you must review answers to questions and certify…" at bounding box center [352, 229] width 435 height 211
click at [552, 346] on button "Continue" at bounding box center [550, 353] width 40 height 18
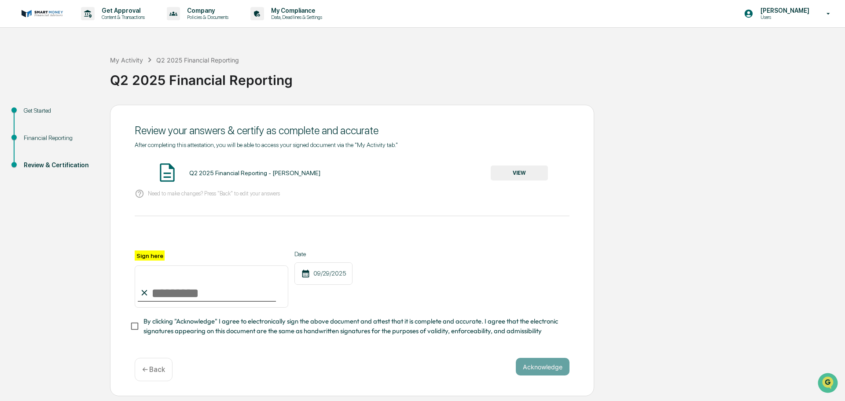
click at [521, 175] on button "VIEW" at bounding box center [519, 173] width 57 height 15
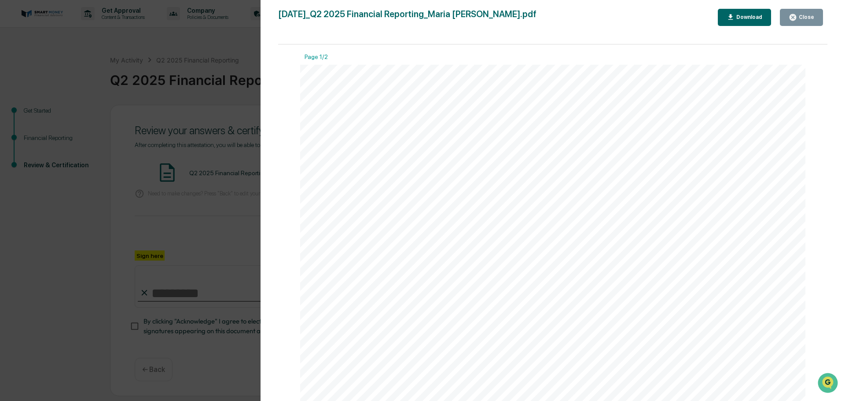
click at [802, 23] on button "Close" at bounding box center [801, 17] width 43 height 17
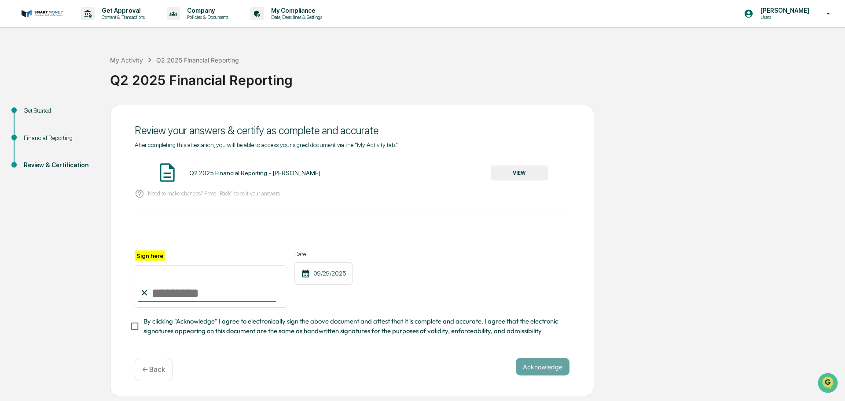
click at [242, 294] on input "Sign here" at bounding box center [212, 286] width 154 height 42
type input "**********"
click at [532, 361] on button "Acknowledge" at bounding box center [543, 367] width 54 height 18
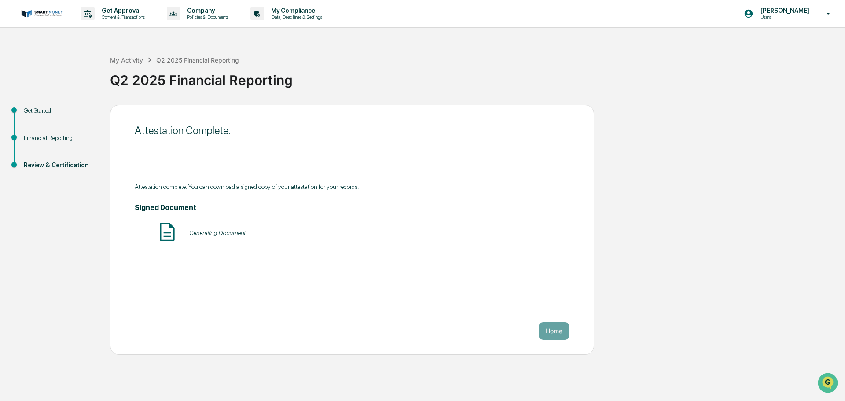
click at [537, 376] on div "Get Approval Content & Transactions Company Policies & Documents My Compliance …" at bounding box center [422, 200] width 845 height 401
click at [561, 337] on button "Home" at bounding box center [554, 331] width 31 height 18
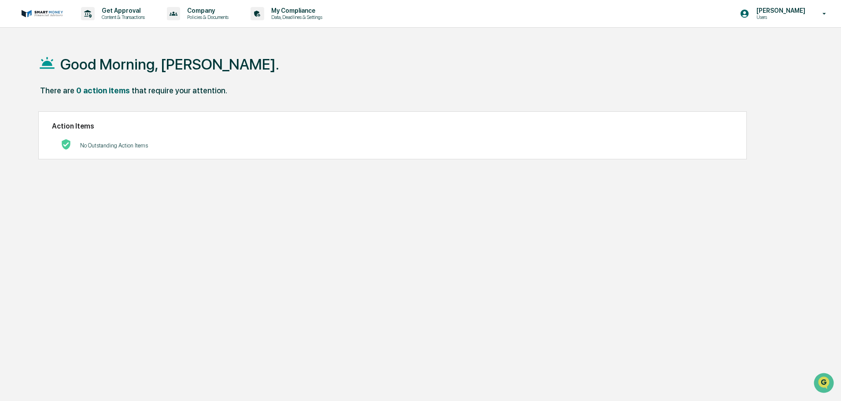
click at [52, 14] on img at bounding box center [42, 14] width 42 height 8
click at [116, 22] on div "Get Approval Content & Transactions" at bounding box center [115, 13] width 77 height 27
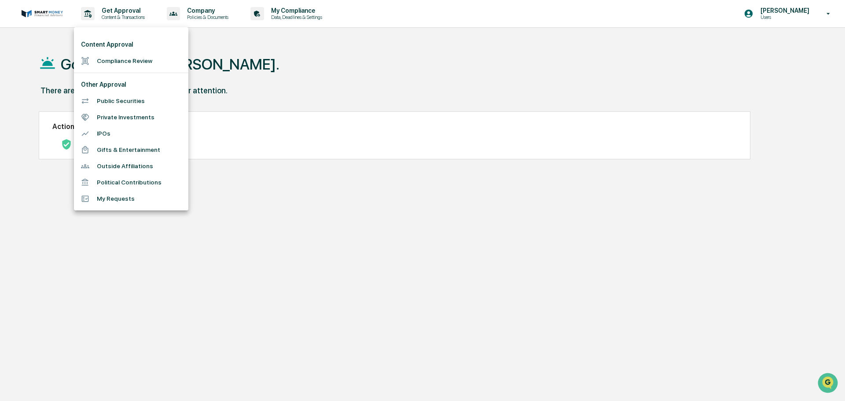
click at [197, 17] on div at bounding box center [422, 200] width 845 height 401
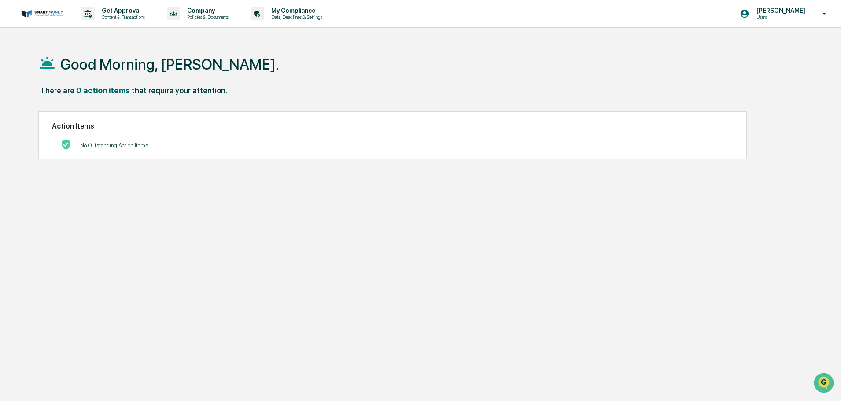
click at [322, 16] on p "Data, Deadlines & Settings" at bounding box center [295, 17] width 63 height 6
